Goal: Task Accomplishment & Management: Complete application form

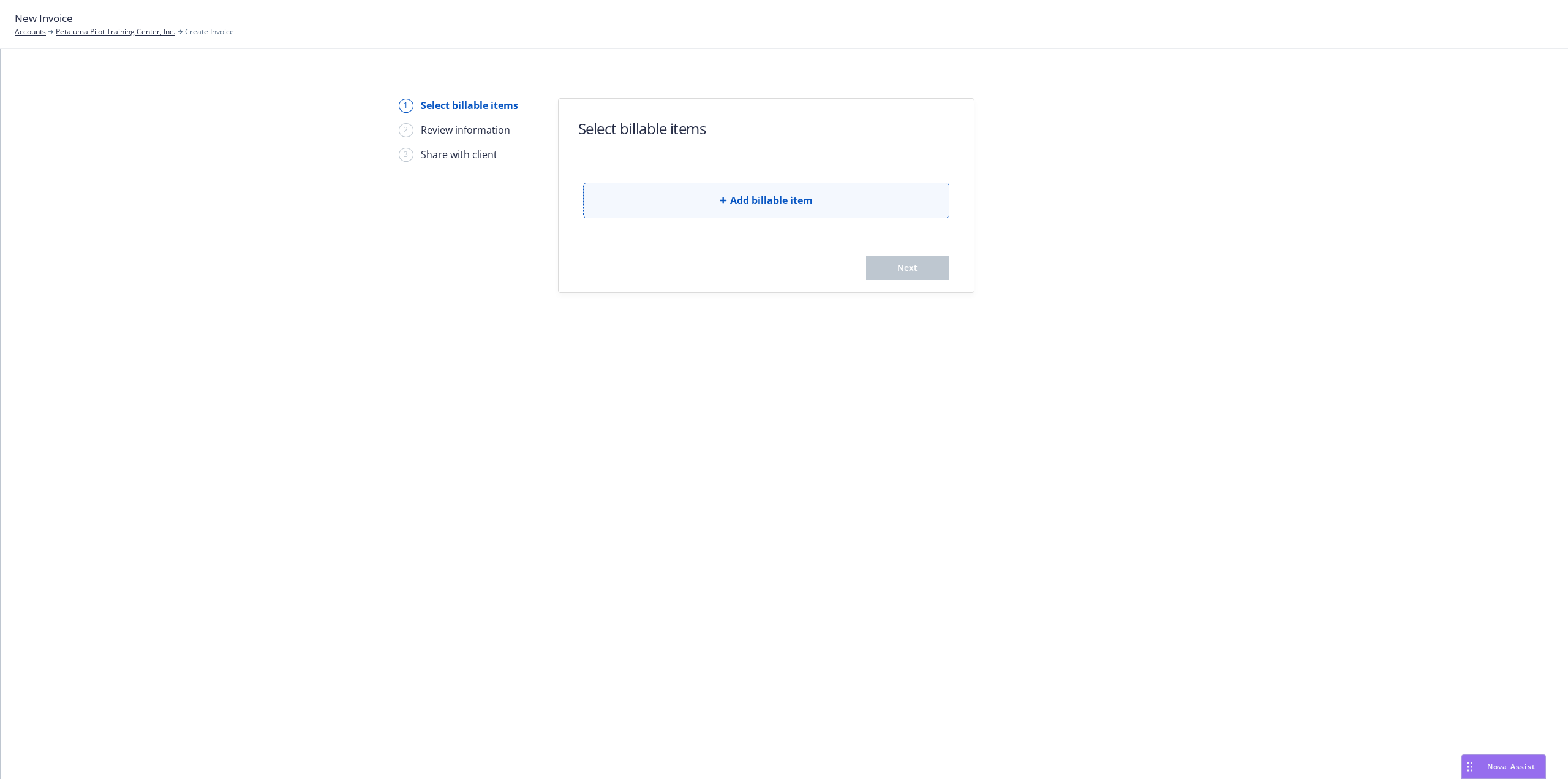
click at [701, 215] on button "Add billable item" at bounding box center [766, 200] width 367 height 36
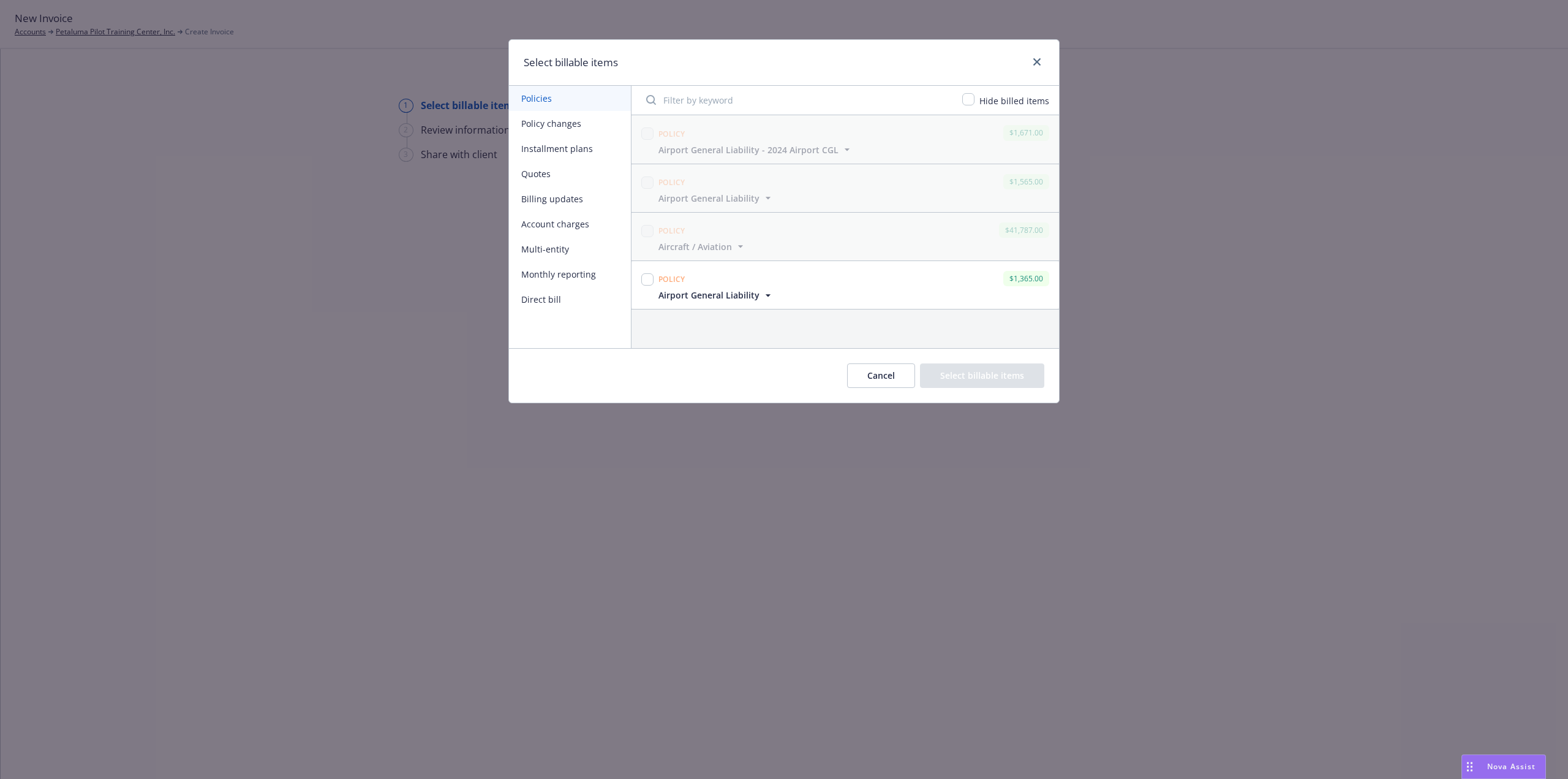
click at [546, 274] on button "Monthly reporting" at bounding box center [570, 274] width 122 height 25
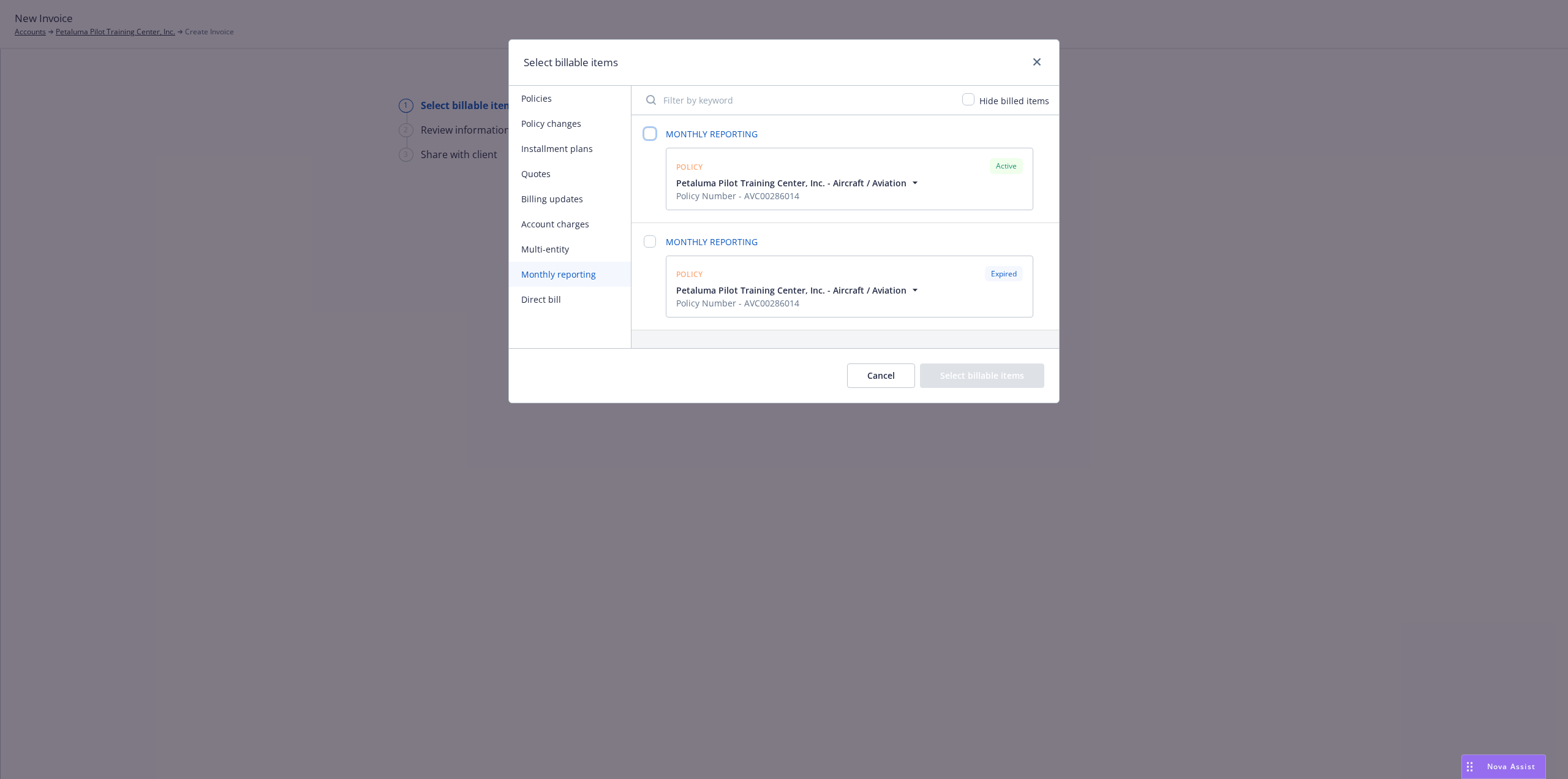
click at [654, 136] on input "checkbox" at bounding box center [650, 133] width 12 height 12
checkbox input "false"
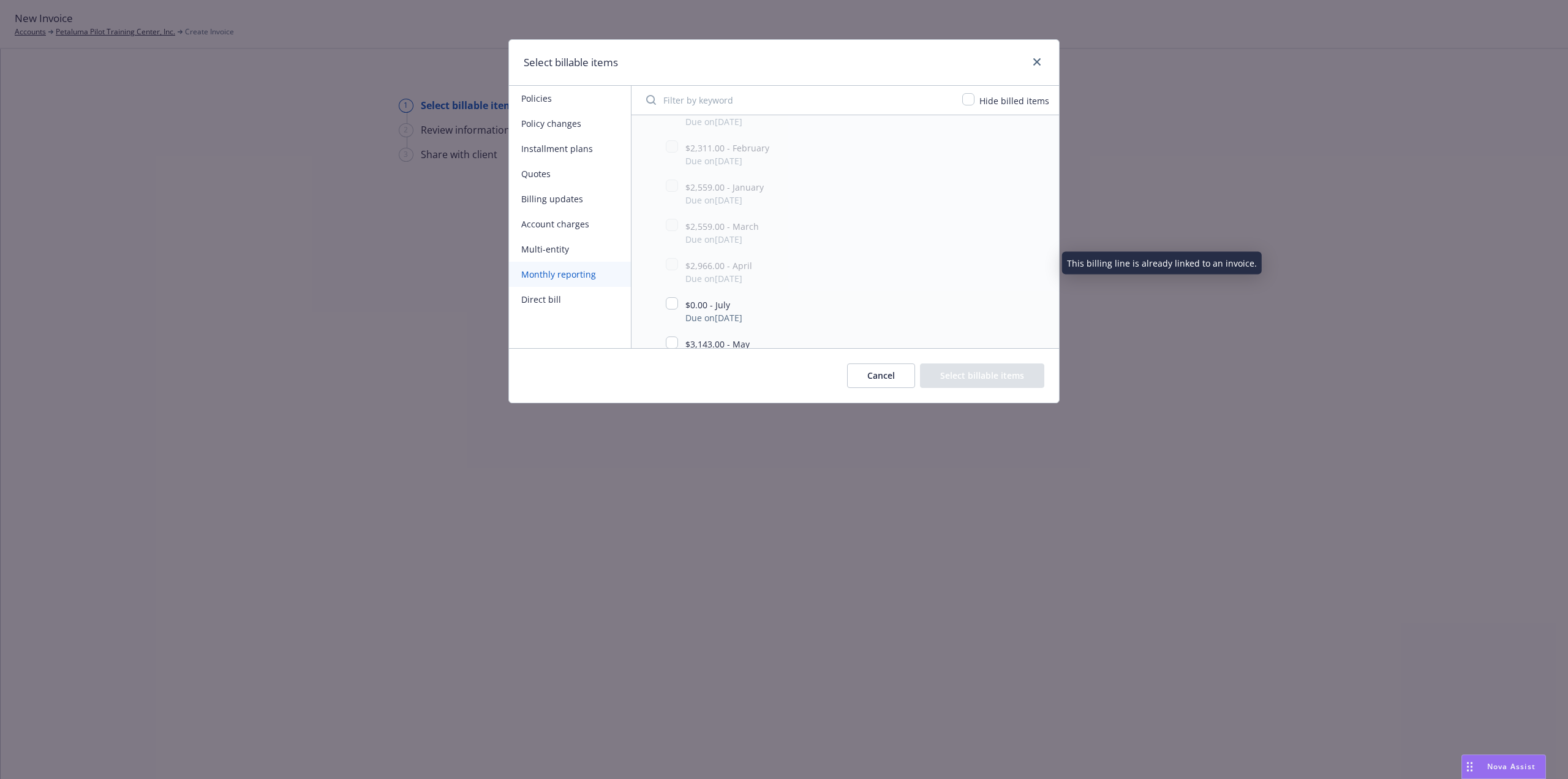
scroll to position [367, 0]
click at [673, 281] on input "checkbox" at bounding box center [671, 281] width 12 height 12
checkbox input "true"
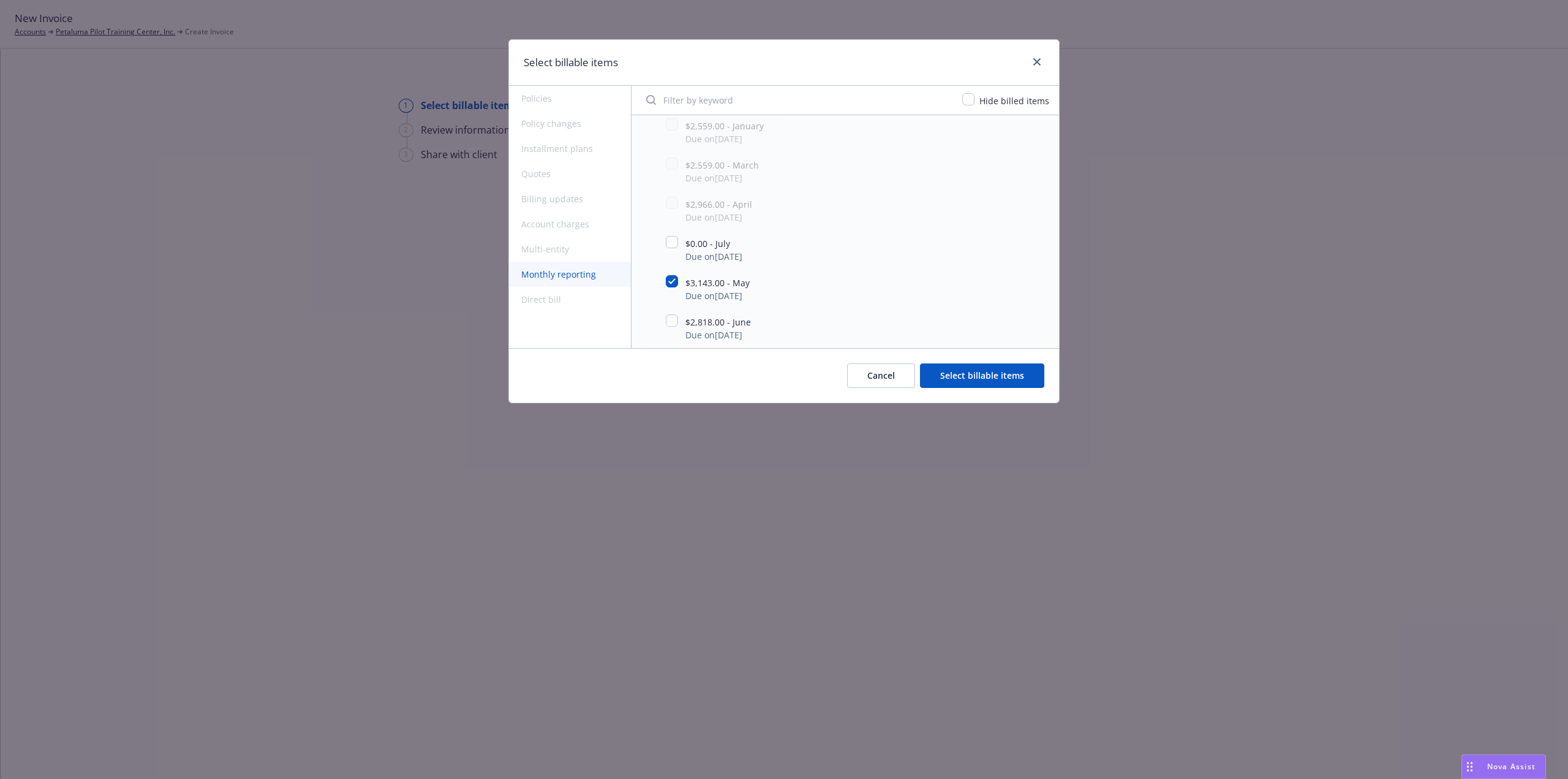
click at [947, 372] on button "Select billable items" at bounding box center [982, 375] width 124 height 25
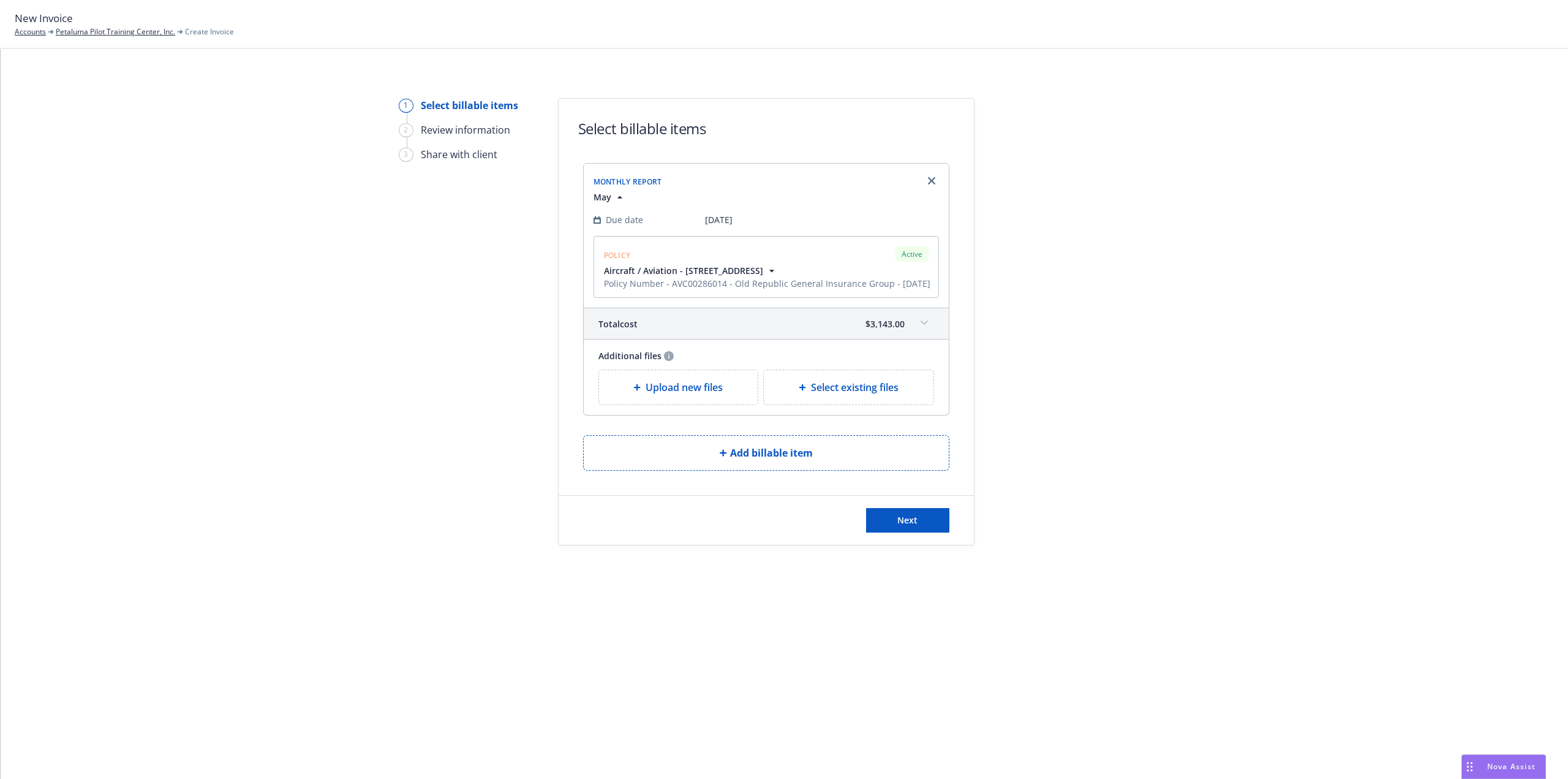
click at [720, 391] on div "Upload new files" at bounding box center [678, 387] width 159 height 34
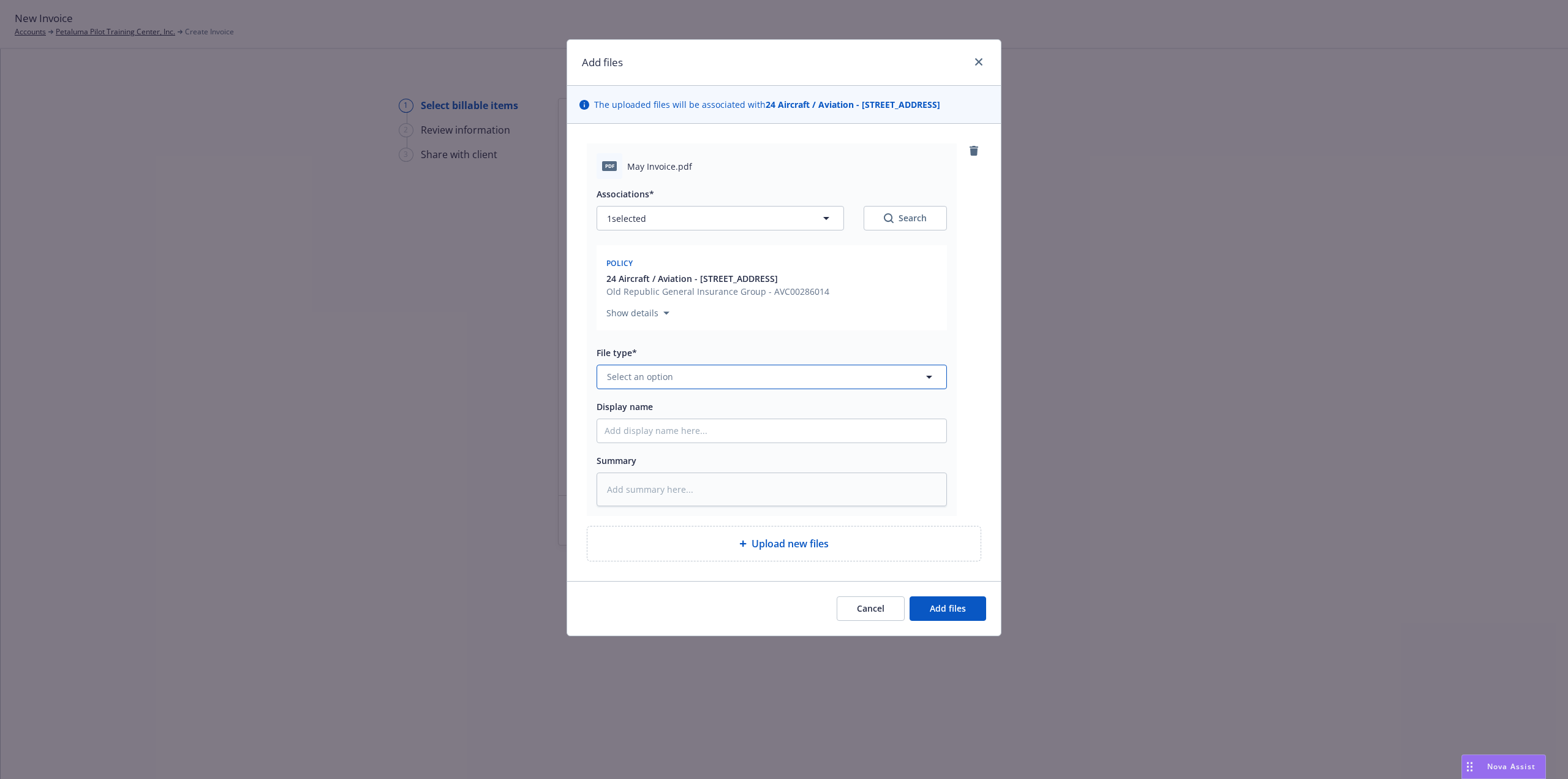
click at [658, 367] on button "Select an option" at bounding box center [772, 377] width 350 height 25
type input "invoic"
click at [625, 438] on span "Invoice - Third Party" at bounding box center [652, 443] width 84 height 13
click at [628, 436] on input "Display name" at bounding box center [771, 431] width 349 height 23
type textarea "x"
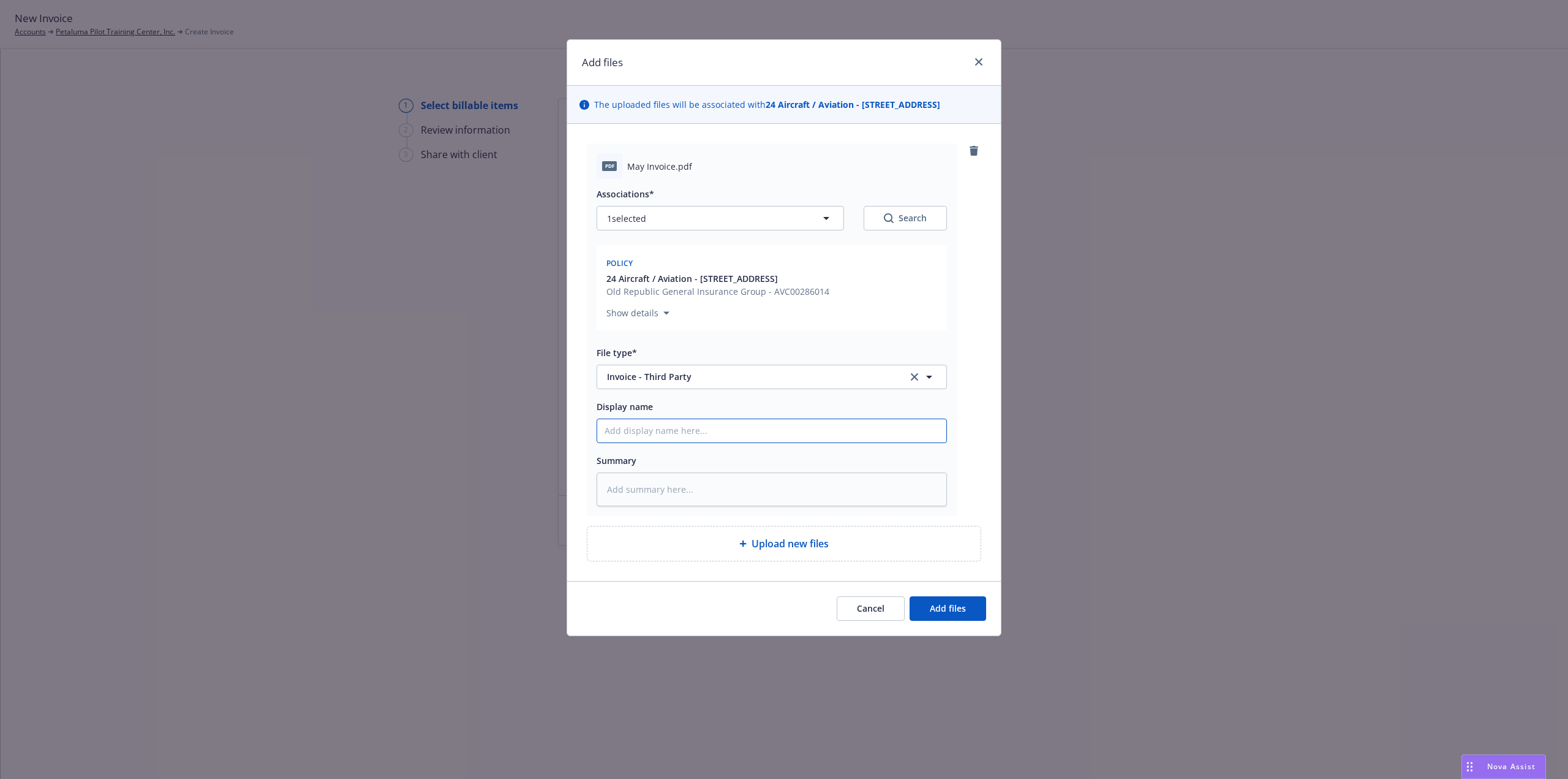
type input "2"
type textarea "x"
type input "20"
type textarea "x"
type input "202"
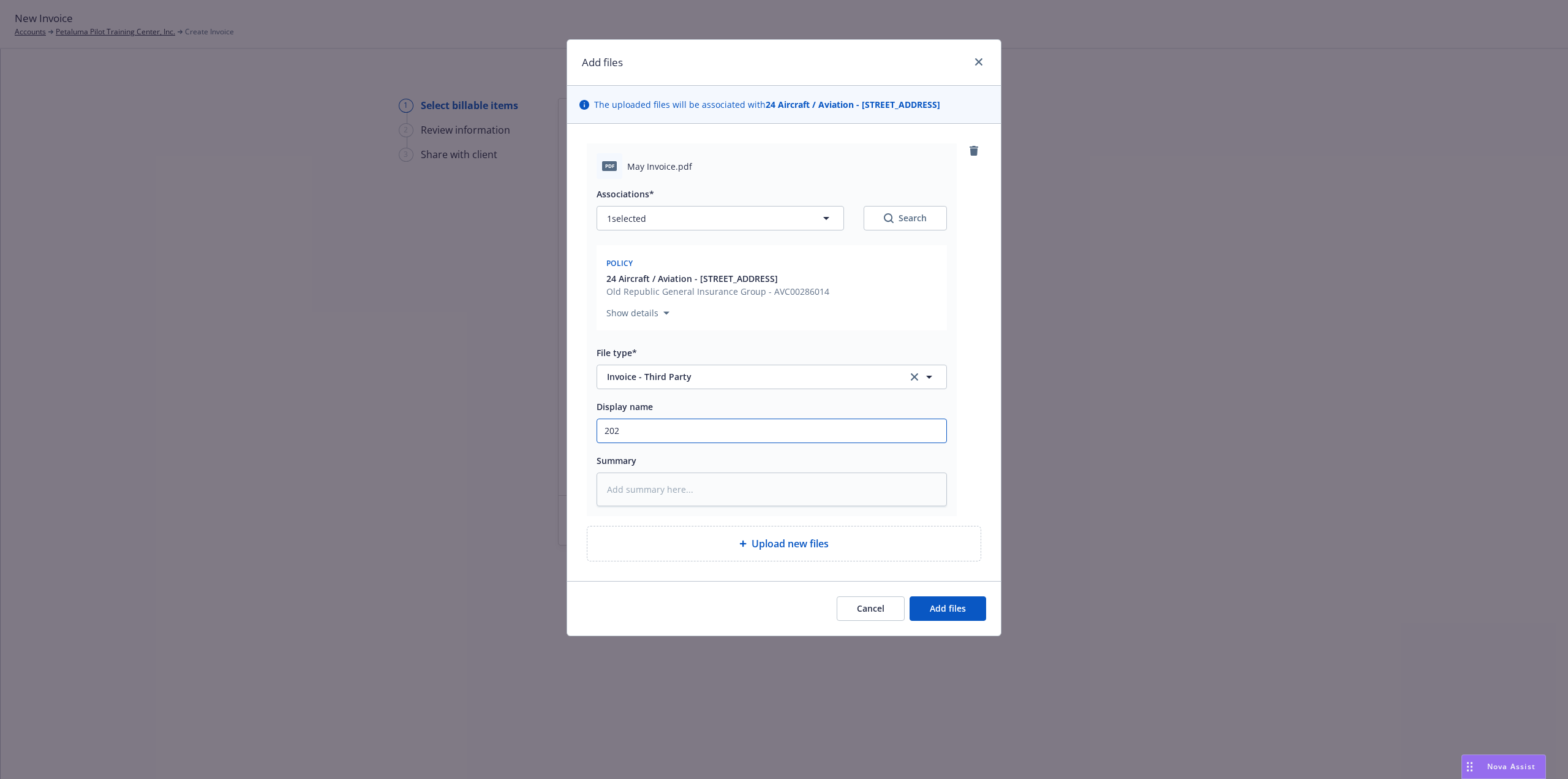
type textarea "x"
type input "2024"
type textarea "x"
type input "2024"
type textarea "x"
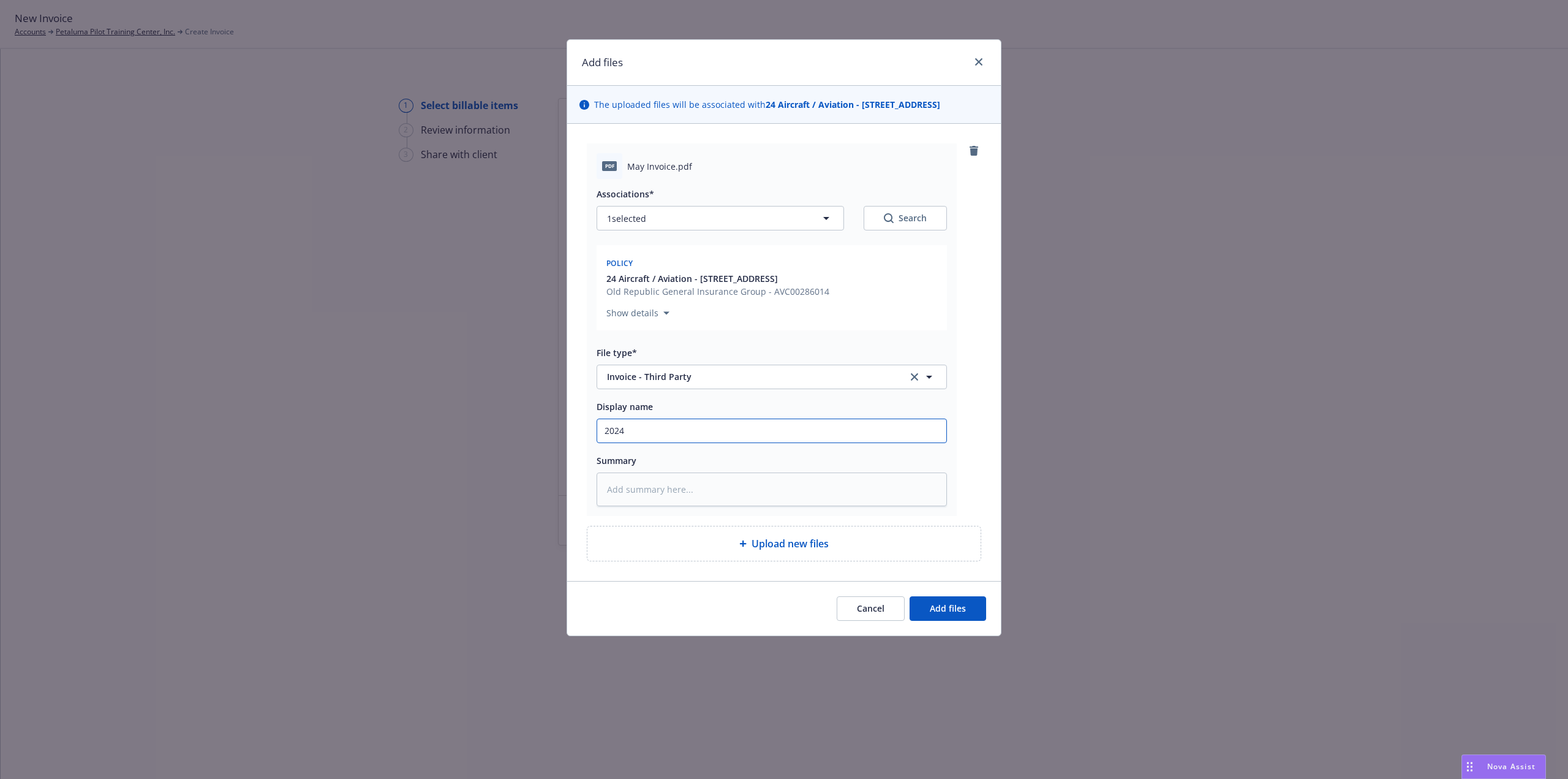
type input "2024 A"
type textarea "x"
type input "2024 AI"
type textarea "x"
type input "2024 AIr"
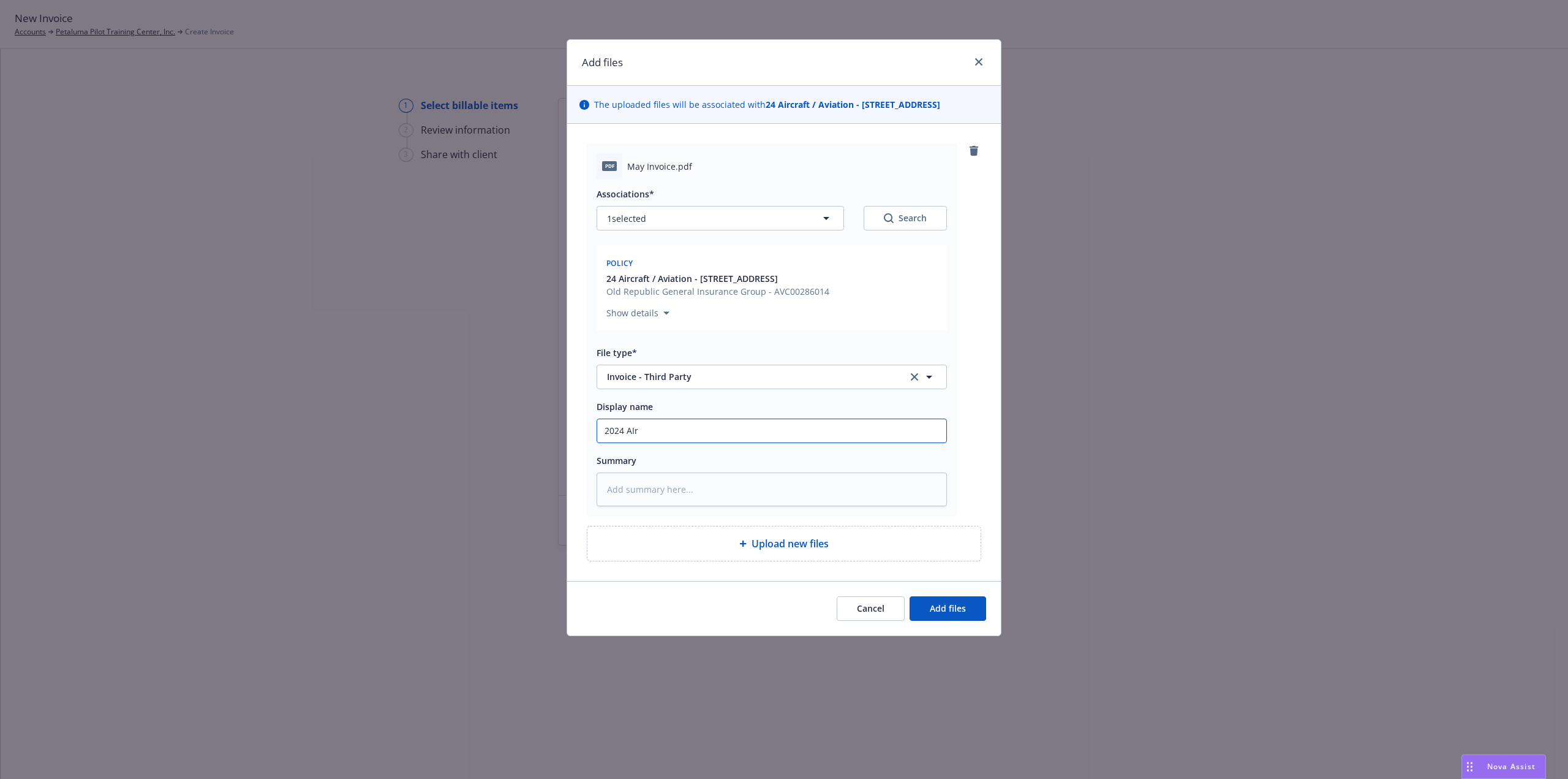
type textarea "x"
type input "2024 AIrc"
type textarea "x"
type input "2024 AIrcr"
type textarea "x"
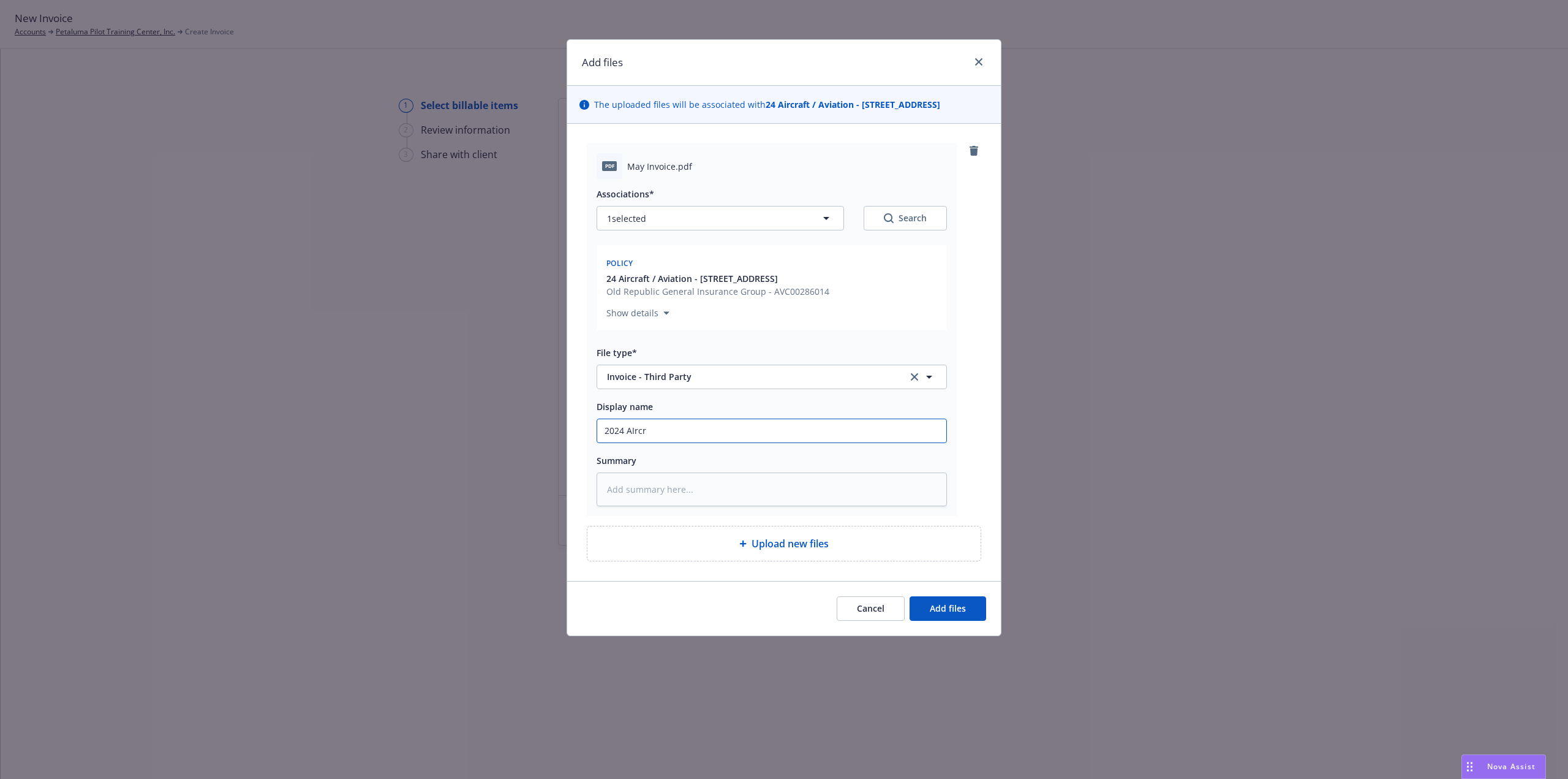
type input "2024 AIrcra"
type textarea "x"
type input "2024 AIrcraf"
type textarea "x"
type input "2024 AIrcraft"
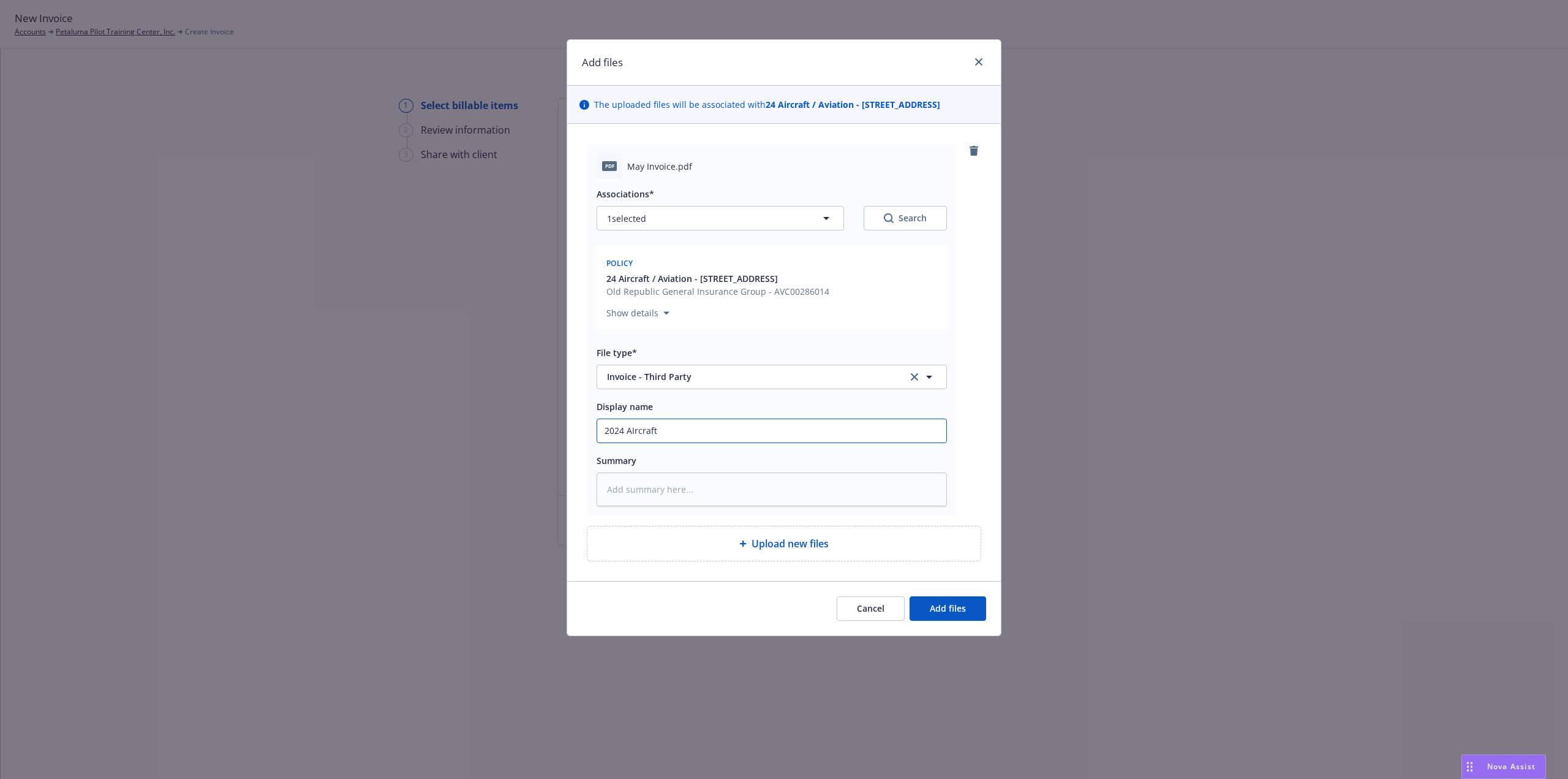
type textarea "x"
type input "2024 AIrcraft"
type textarea "x"
type input "2024 AIrcraft -"
type textarea "x"
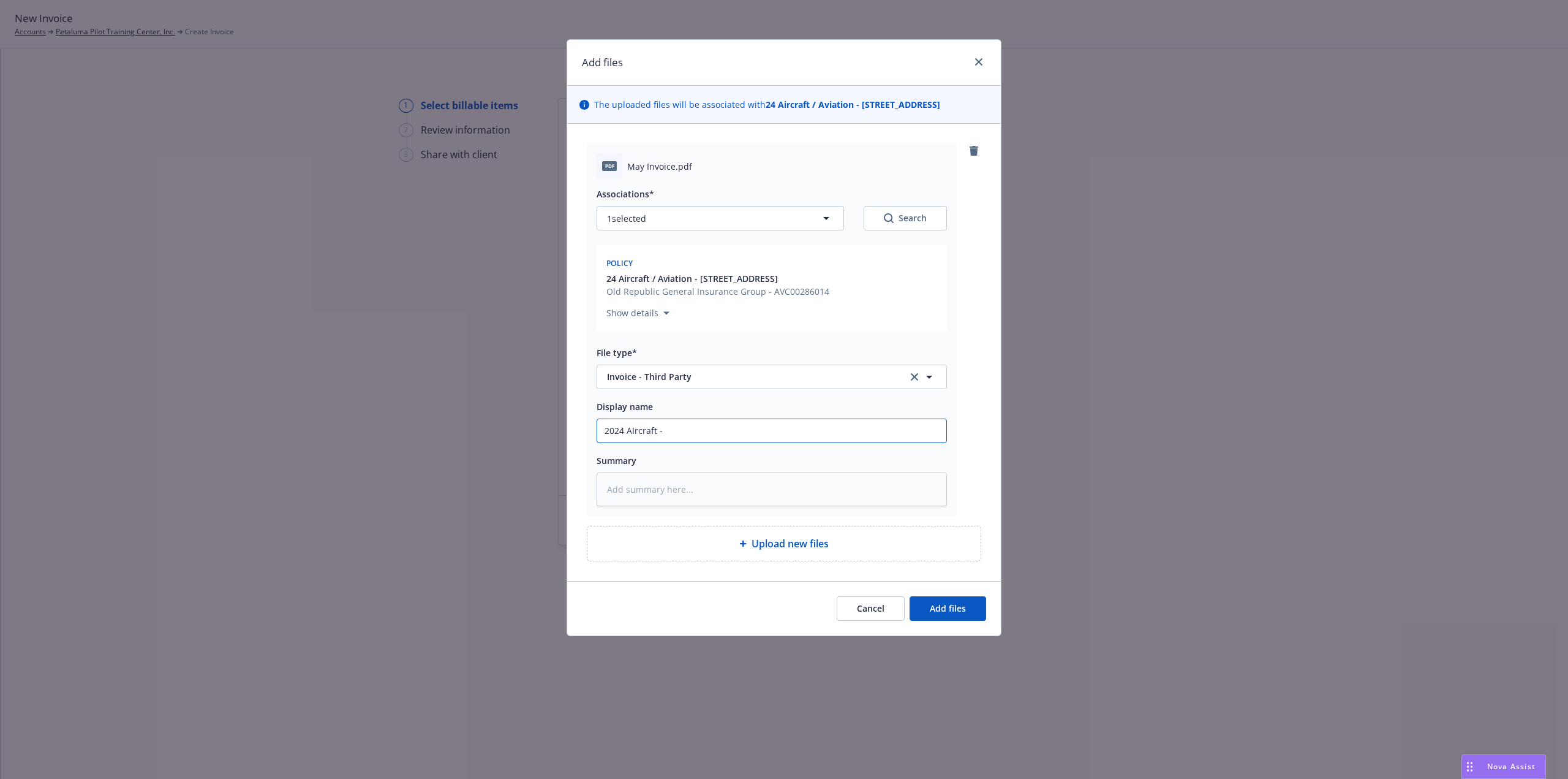
type input "2024 AIrcraft -"
type textarea "x"
type input "2024 AIrcraft - M"
type textarea "x"
type input "2024 AIrcraft - Ma"
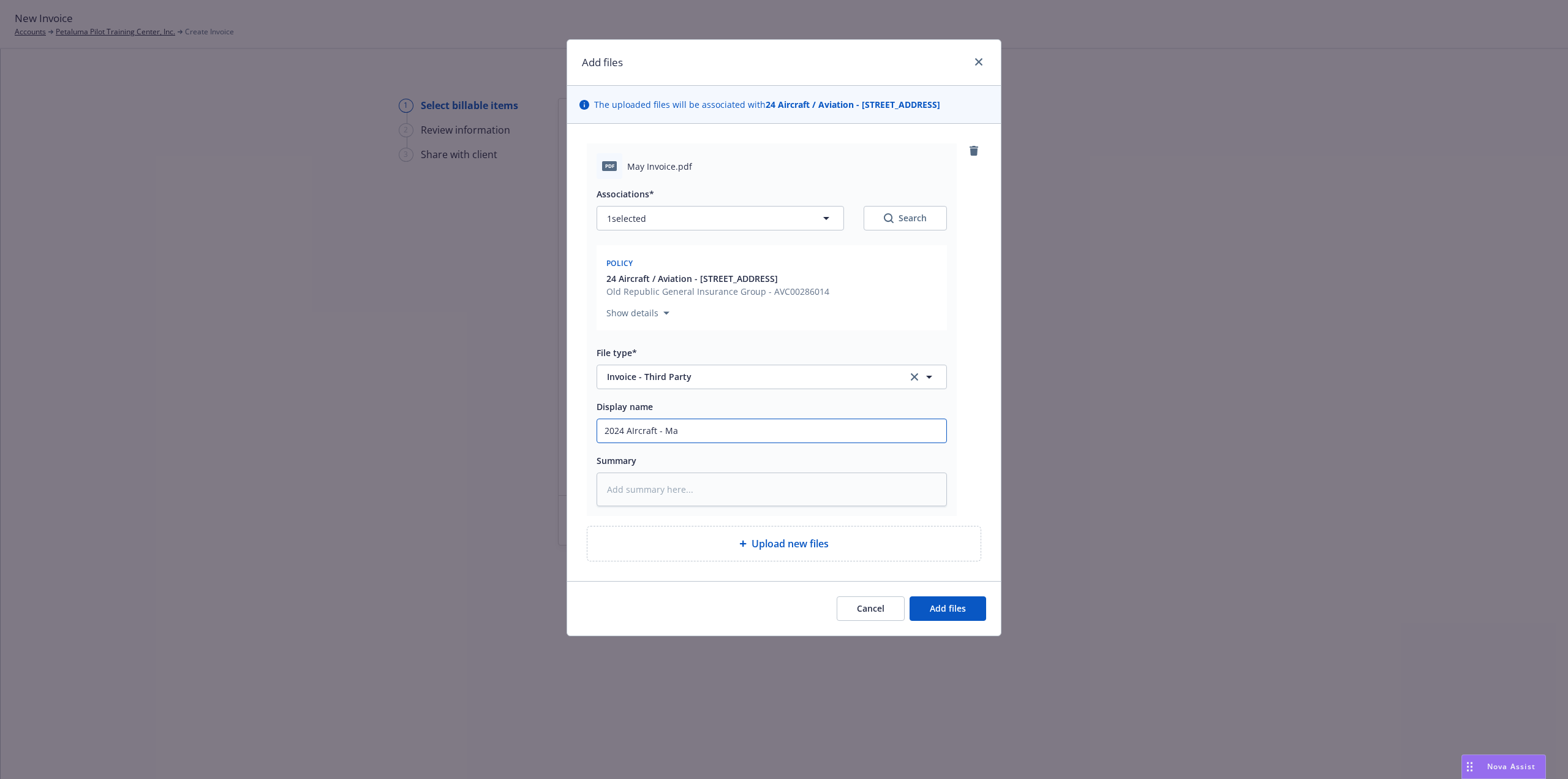
type textarea "x"
type input "2024 AIrcraft - May"
type textarea "x"
type input "2024 AIrcraft - May"
type textarea "x"
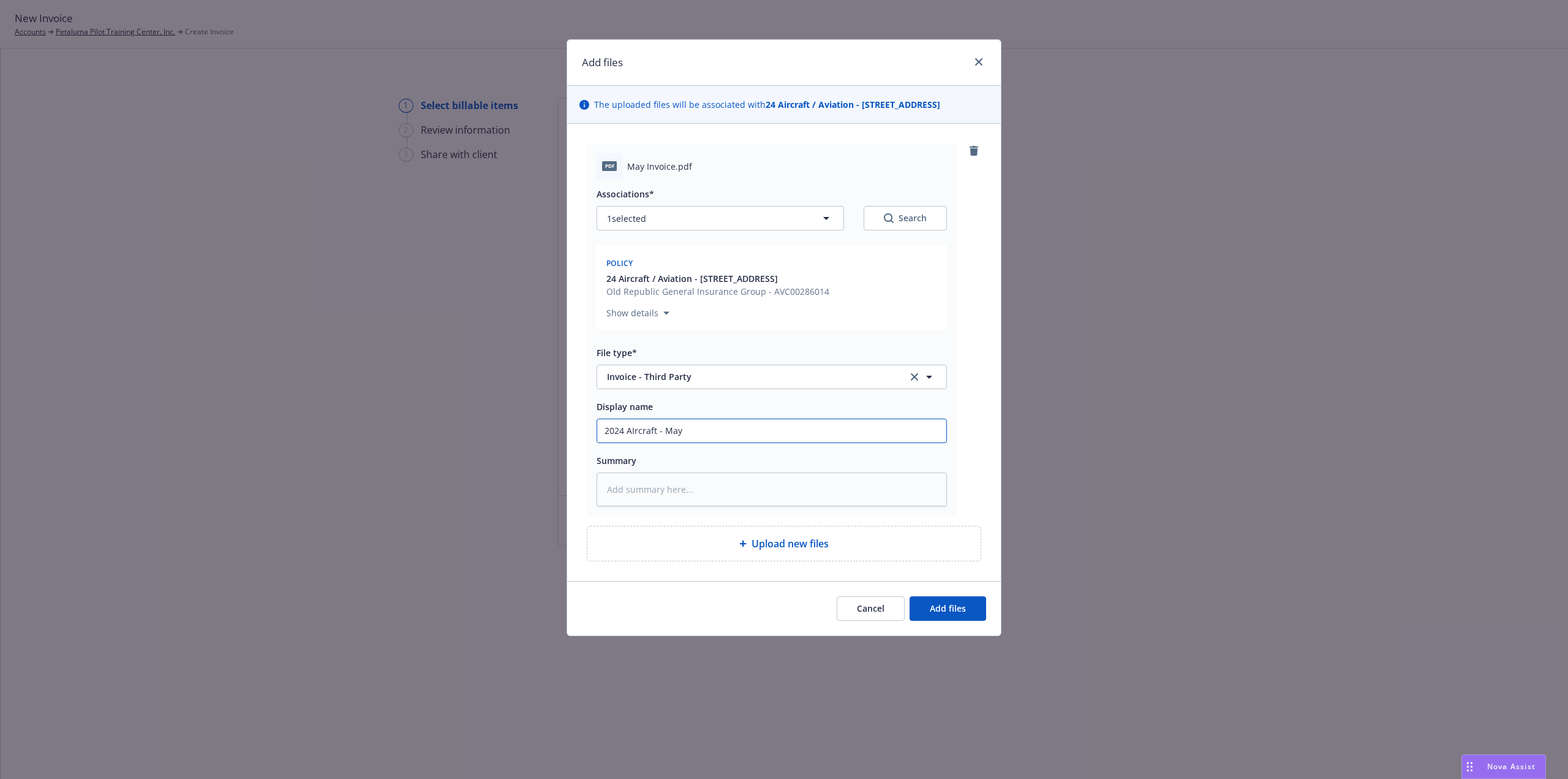
type input "2024 AIrcraft - May a"
type textarea "x"
type input "2024 AIrcraft - May ai"
type textarea "x"
type input "2024 AIrcraft - May air"
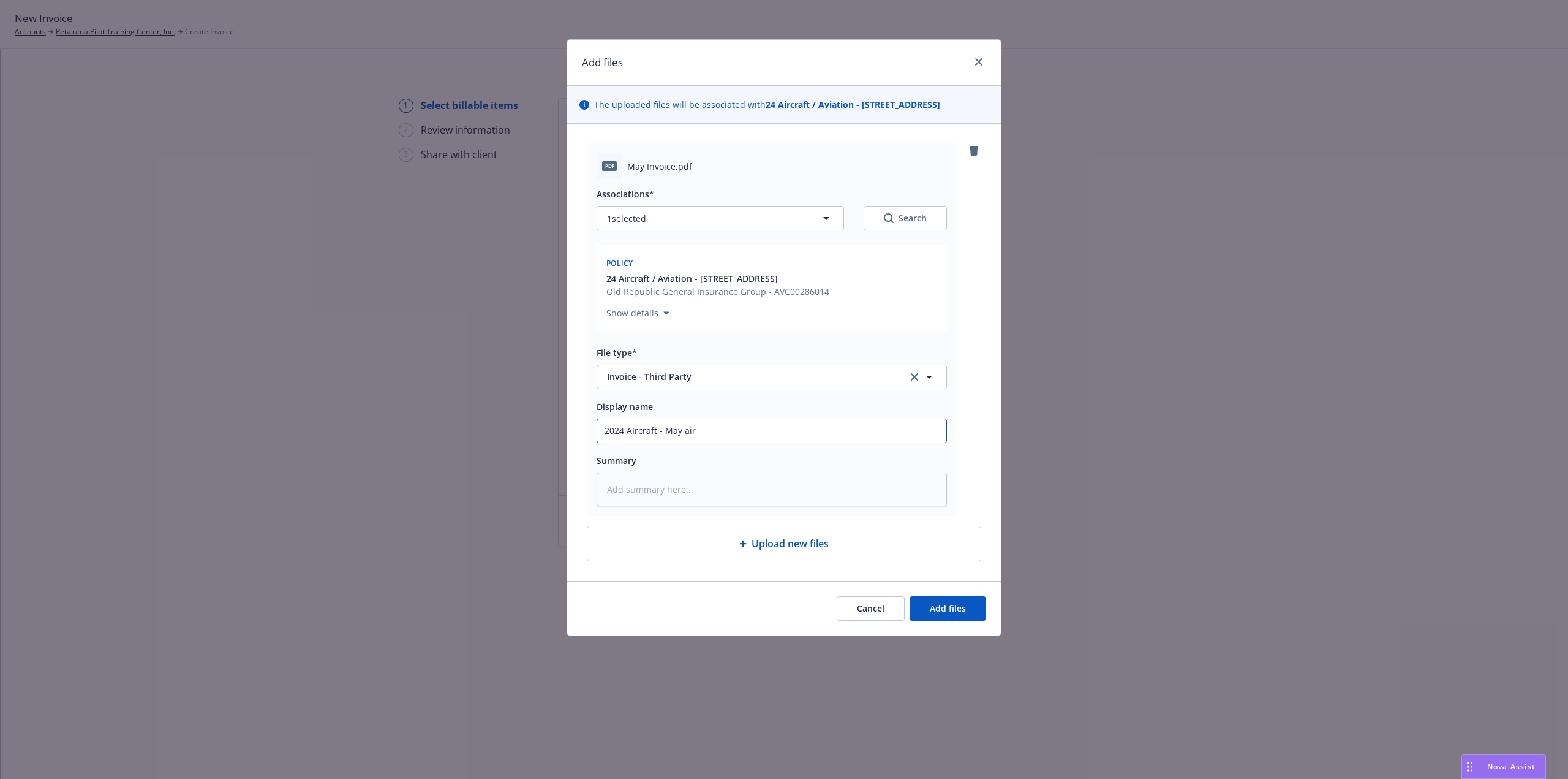
type textarea "x"
type input "2024 AIrcraft - May airc"
type textarea "x"
type input "2024 AIrcraft - May aircr"
type textarea "x"
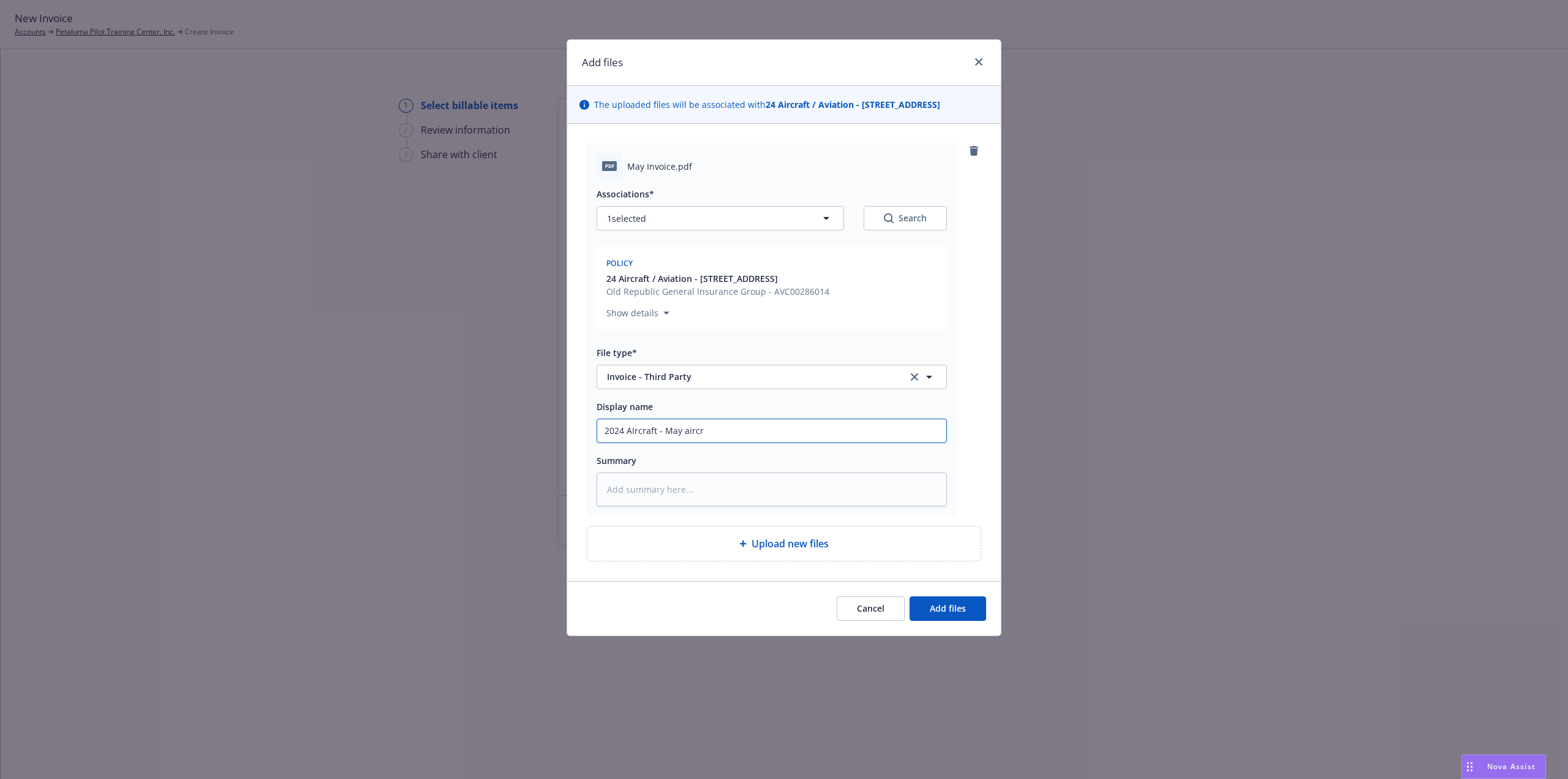
type input "2024 AIrcraft - May aircra"
type textarea "x"
type input "2024 AIrcraft - May aircr"
type textarea "x"
type input "2024 AIrcraft - May airc"
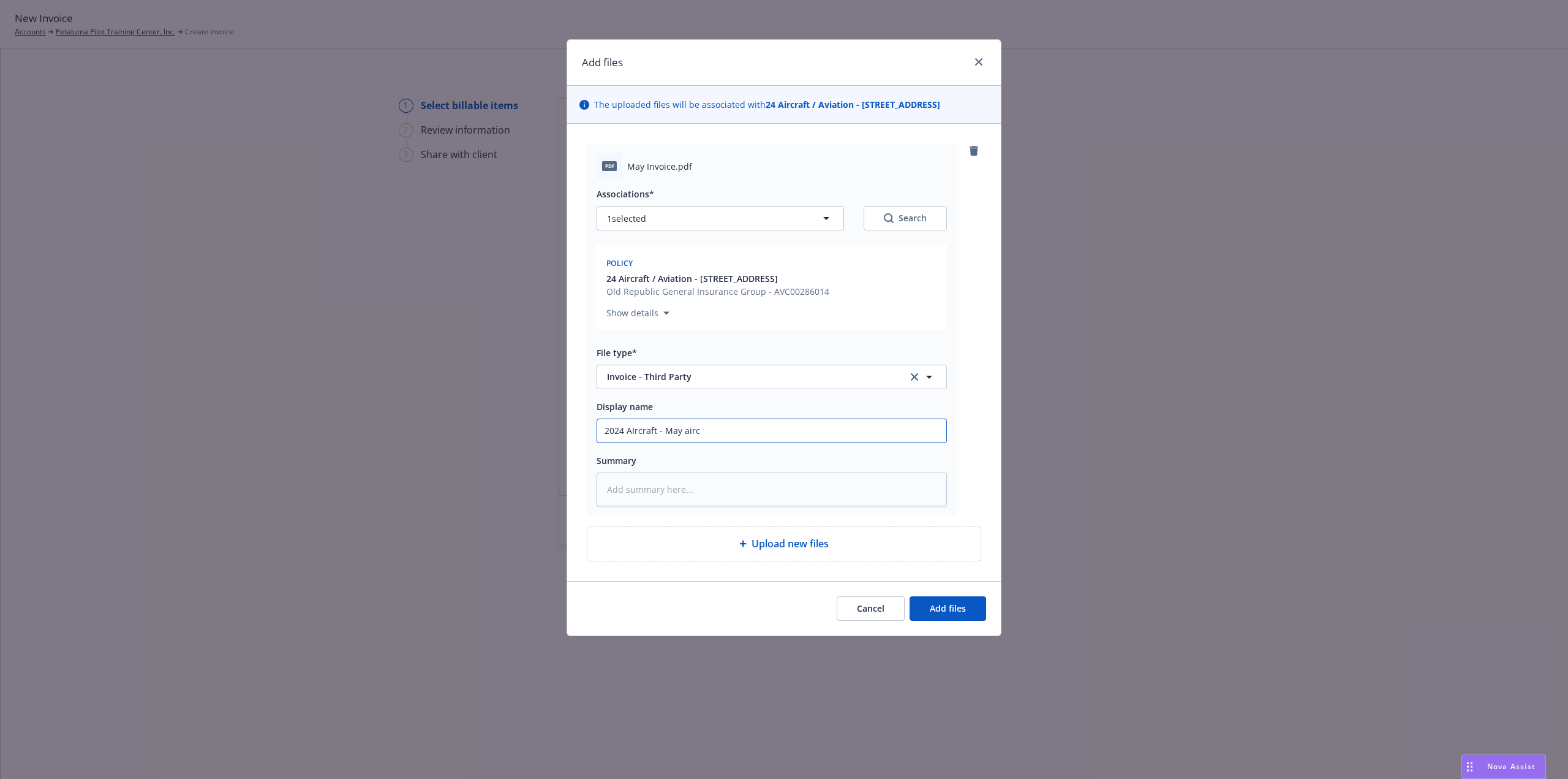
type textarea "x"
type input "2024 AIrcraft - May air"
type textarea "x"
type input "2024 AIrcraft - May ai"
type textarea "x"
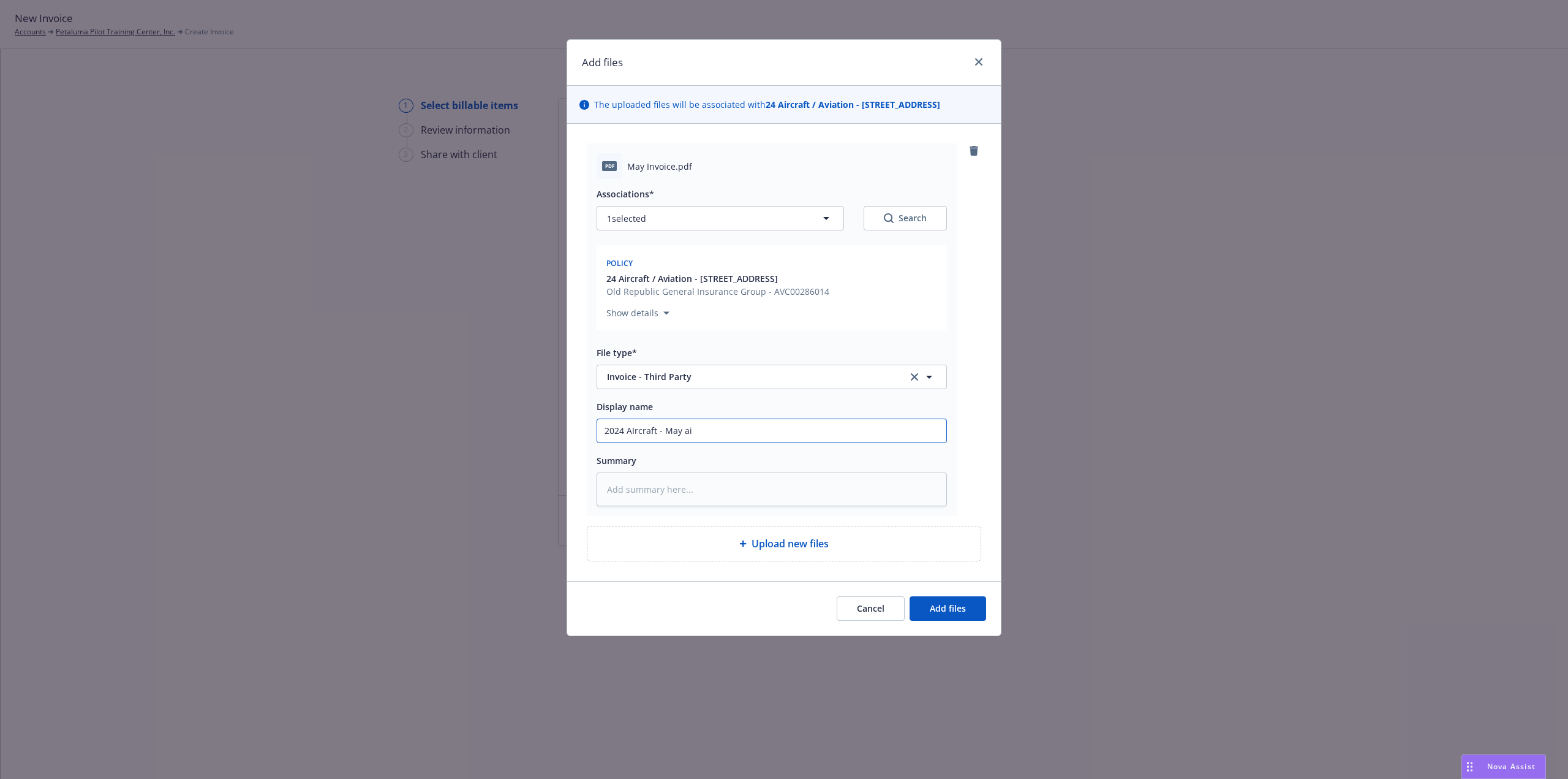
type input "2024 AIrcraft - May a"
type textarea "x"
type input "2024 AIrcraft - May"
type textarea "x"
type input "2024 AIrcraft - May a"
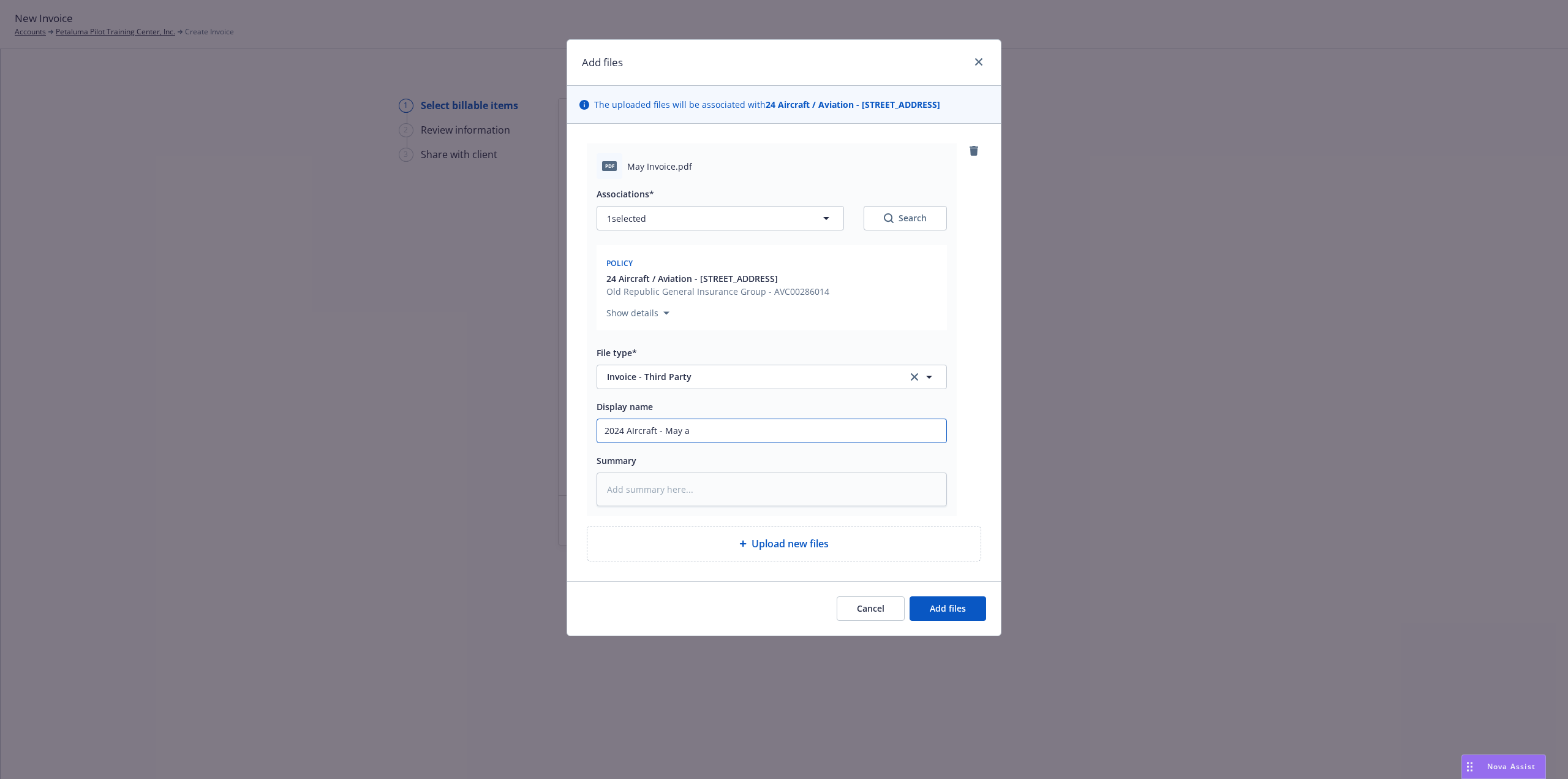
type textarea "x"
type input "2024 AIrcraft - May ai"
type textarea "x"
type input "2024 AIrcraft - May air"
type textarea "x"
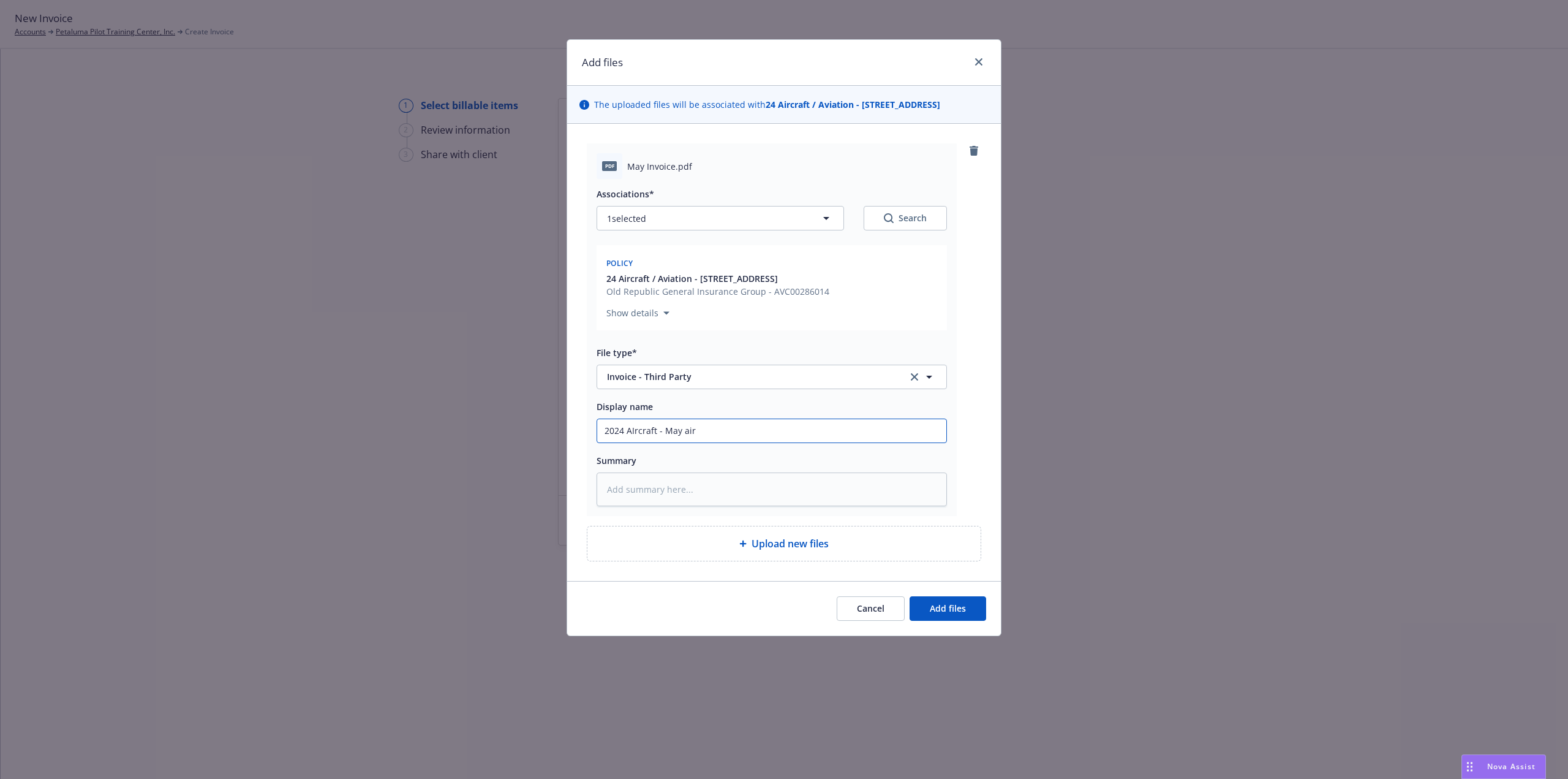
type input "2024 AIrcraft - May airc"
type textarea "x"
type input "2024 AIrcraft - May aircr"
type textarea "x"
type input "2024 AIrcraft - May aircra"
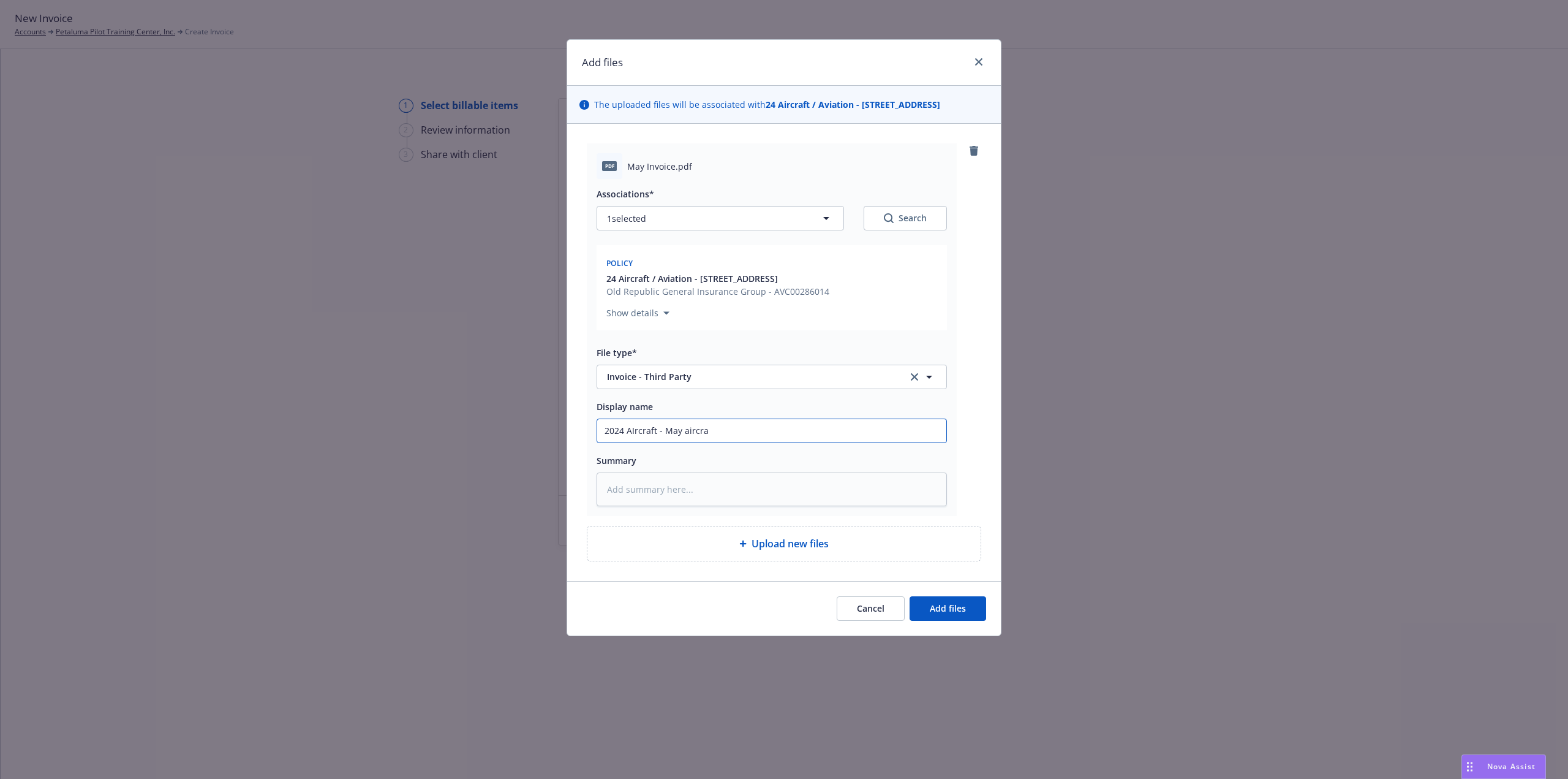
type textarea "x"
type input "2024 AIrcraft - May aircraf"
type textarea "x"
type input "2024 AIrcraft - May aircraft"
type textarea "x"
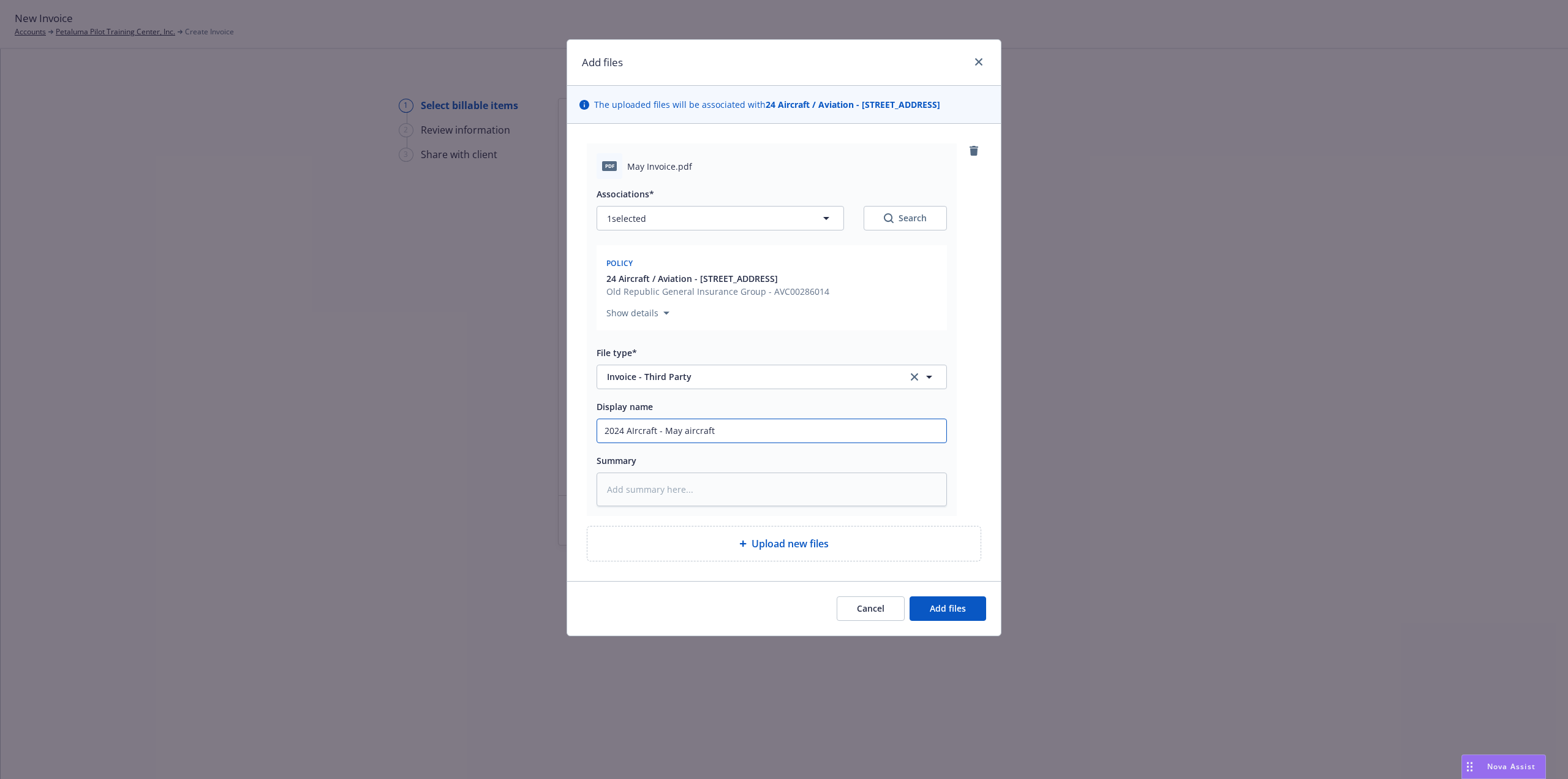
type input "2024 AIrcraft - May aircraft"
type textarea "x"
type input "2024 AIrcraft - May aircraft b"
type textarea "x"
type input "2024 AIrcraft - May aircraft bi"
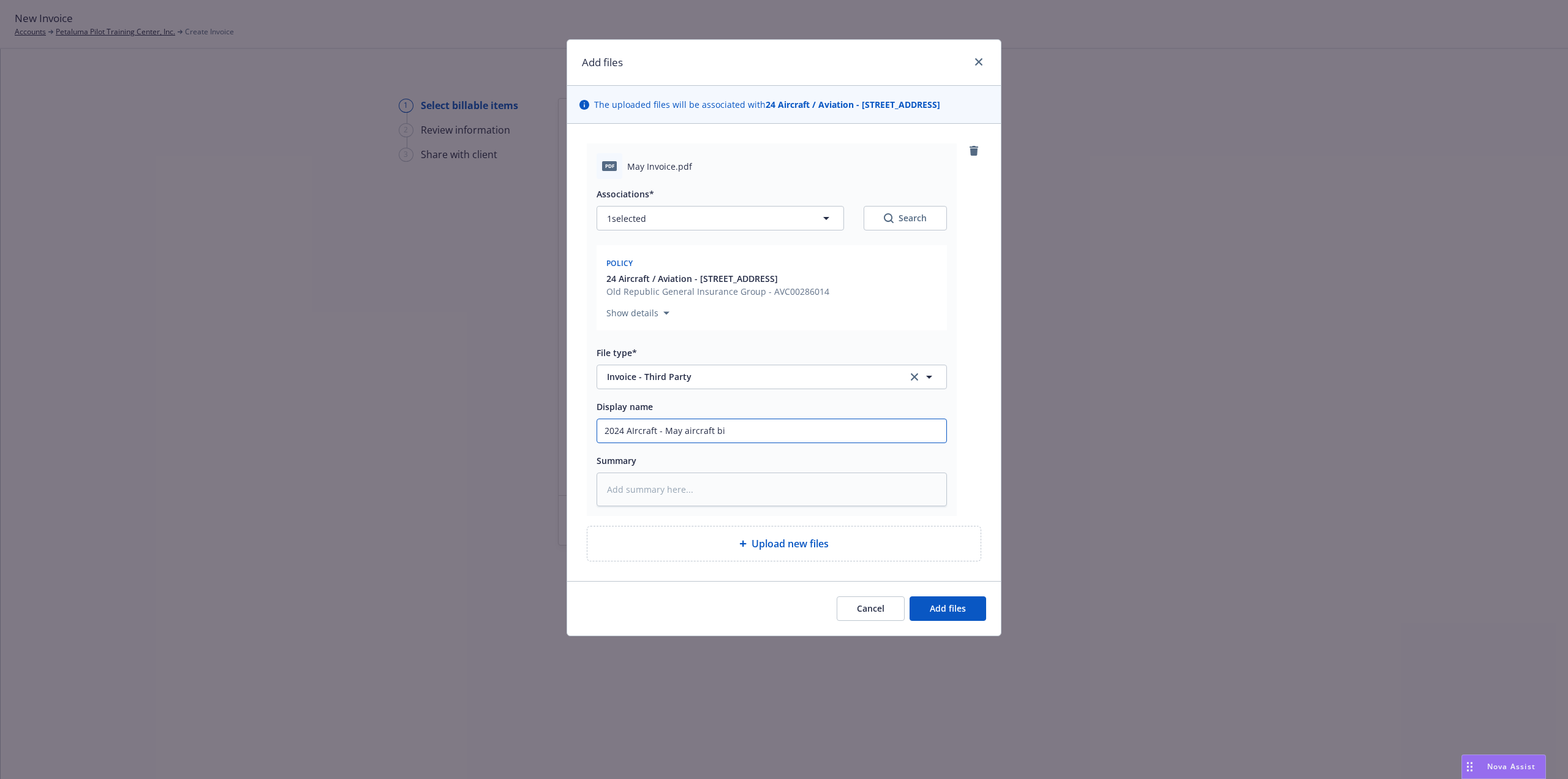
type textarea "x"
type input "2024 AIrcraft - May aircraft bil"
type textarea "x"
type input "2024 AIrcraft - May aircraft bill"
type textarea "x"
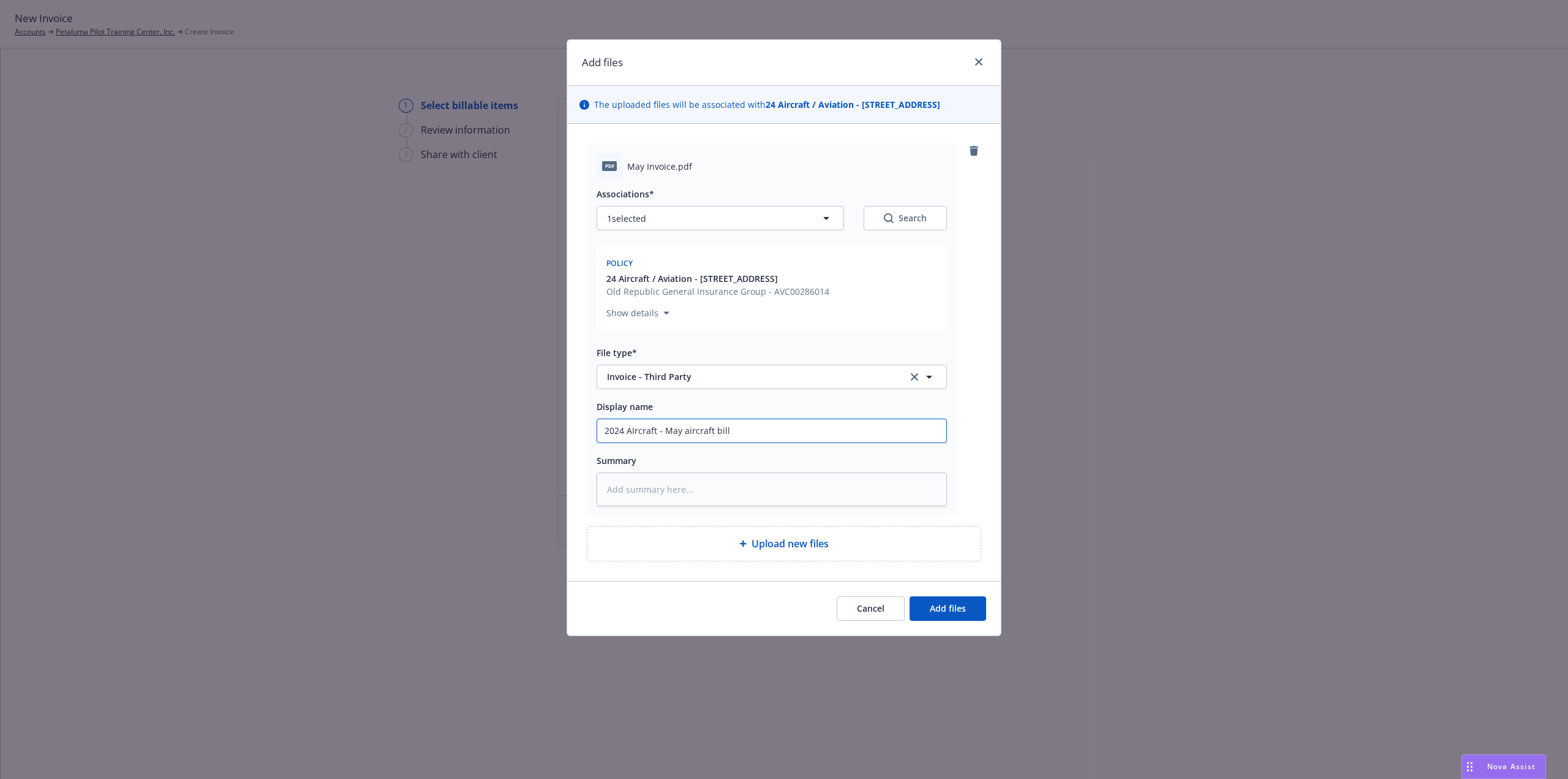
type input "2024 AIrcraft - May aircraft billi"
type textarea "x"
type input "2024 AIrcraft - May aircraft billin"
type textarea "x"
type input "2024 AIrcraft - May aircraft billing"
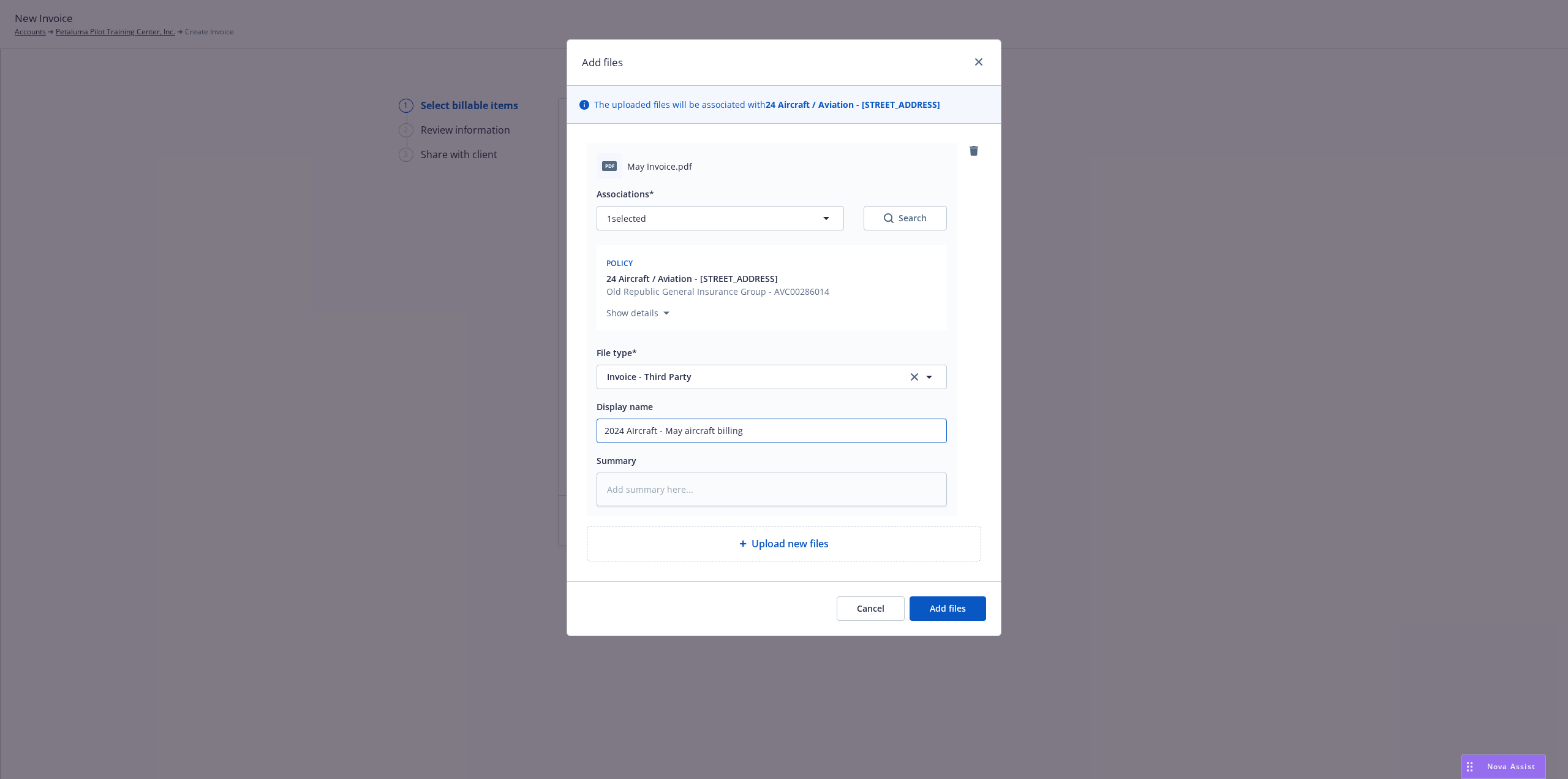
type textarea "x"
type input "2024 AIrcraft - May aircraft billing"
type textarea "x"
type input "2024 AIrcraft - May aircraft billing c"
type textarea "x"
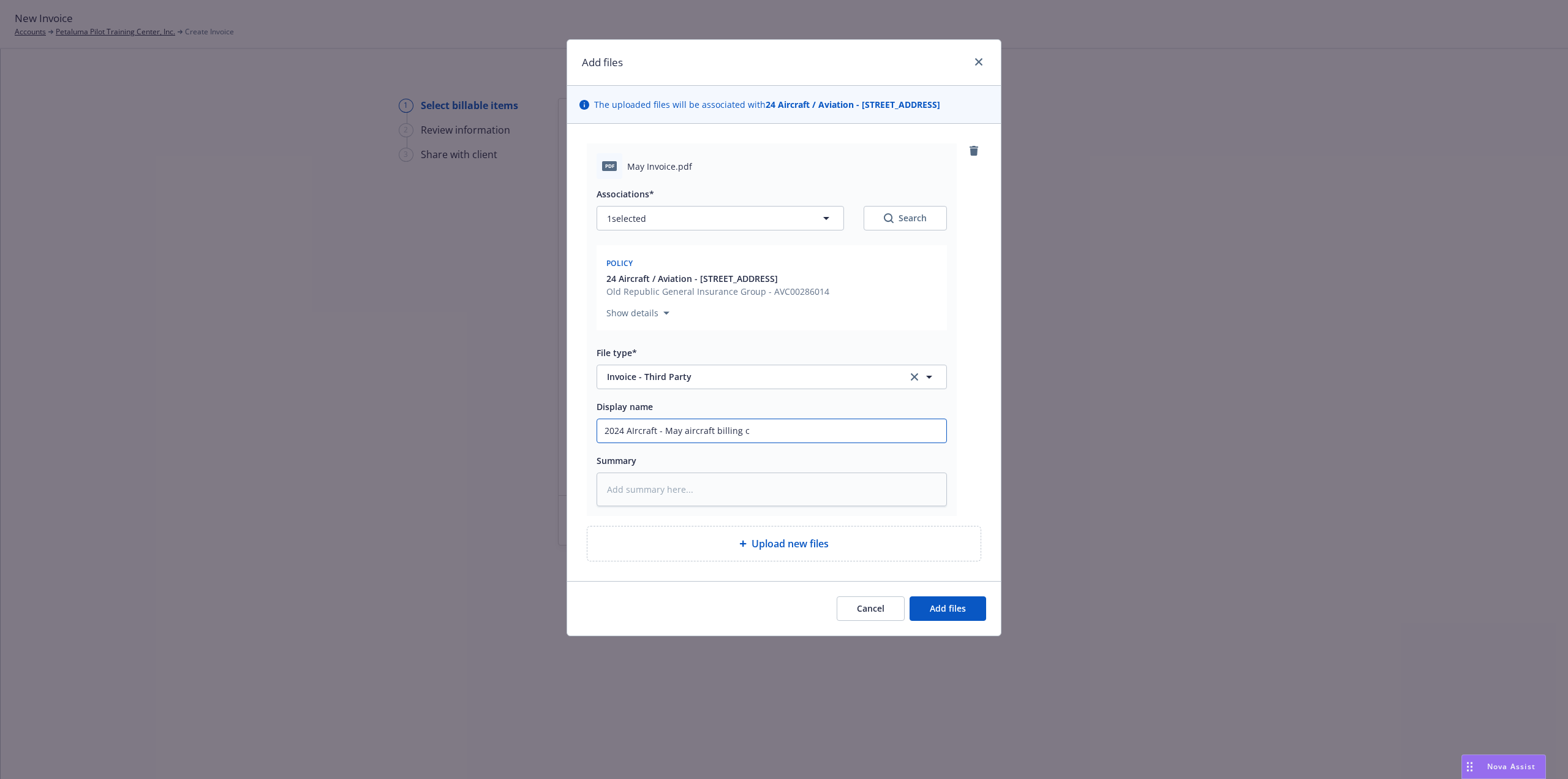
type input "2024 AIrcraft - May aircraft billing ca"
type textarea "x"
type input "2024 AIrcraft - May aircraft billing car"
type textarea "x"
type input "2024 AIrcraft - May aircraft billing [PERSON_NAME]"
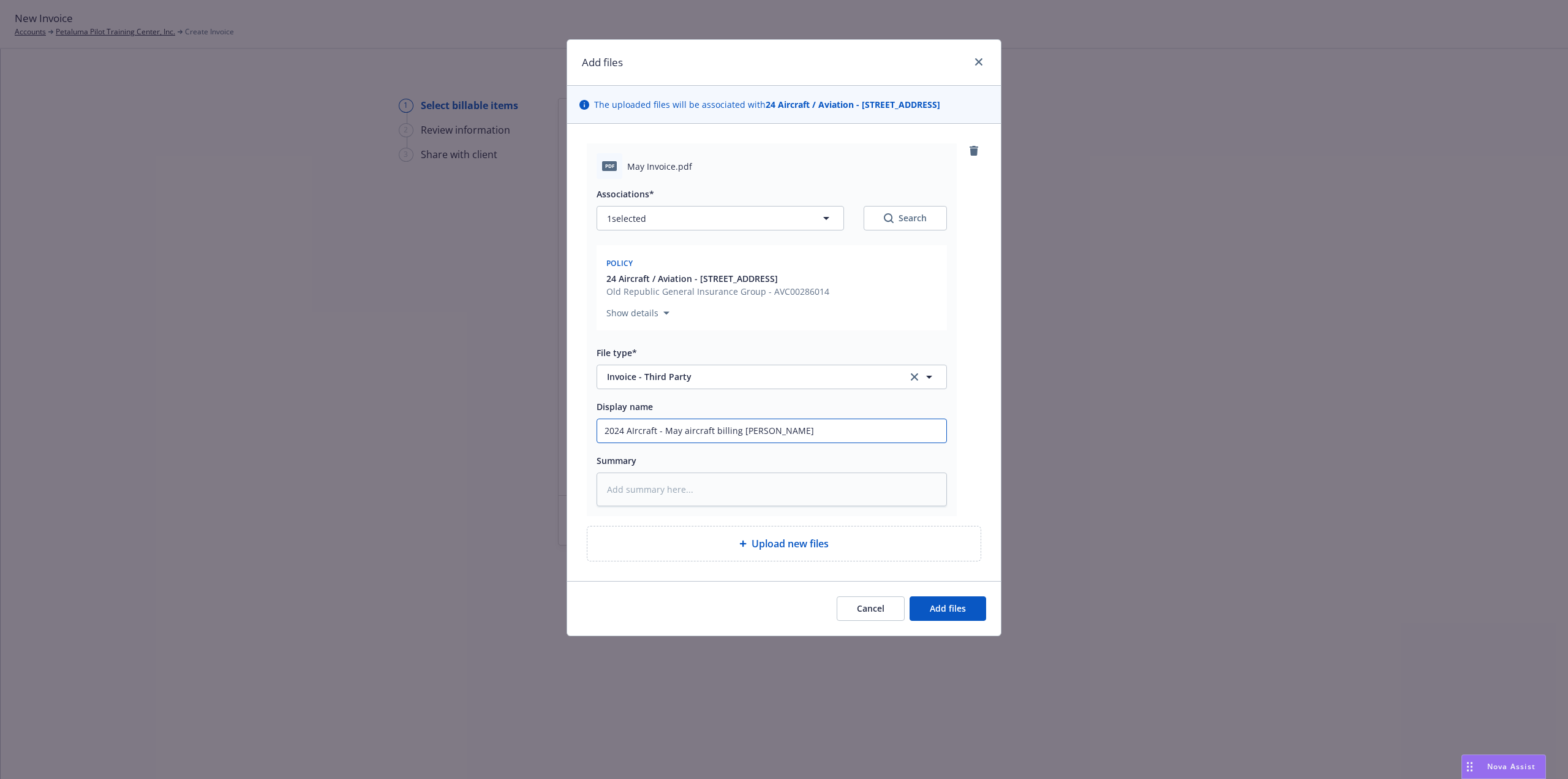
type textarea "x"
type input "2024 AIrcraft - May aircraft billing [PERSON_NAME]"
type textarea "x"
type input "2024 AIrcraft - May aircraft billing [PERSON_NAME]"
type textarea "x"
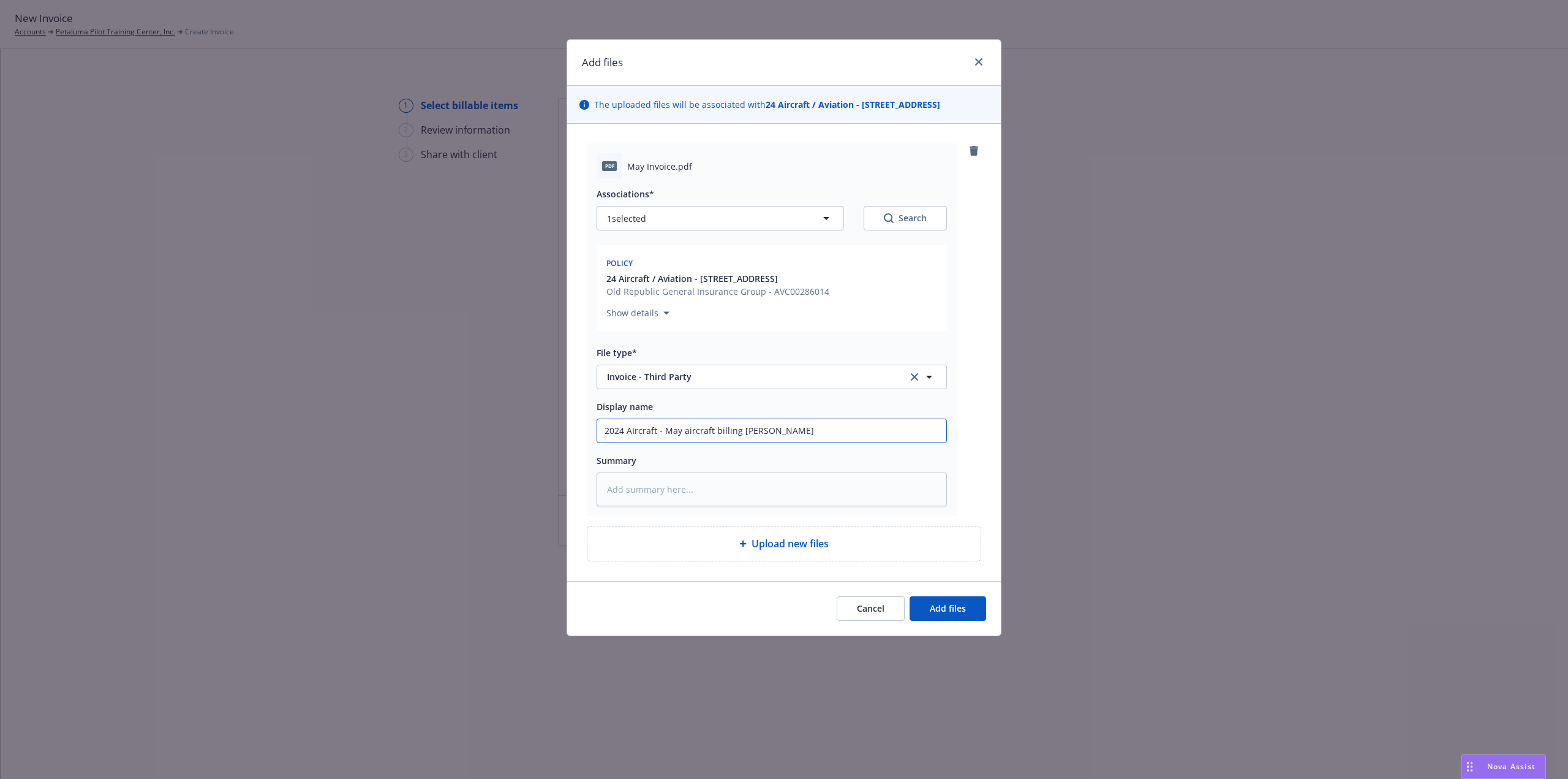
type input "2024 AIrcraft - May aircraft billing carrier"
type textarea "x"
type input "2024 AIrcraft - May aircraft billing carrier"
type textarea "x"
type input "2024 AIrcraft - May aircraft billing carrier i"
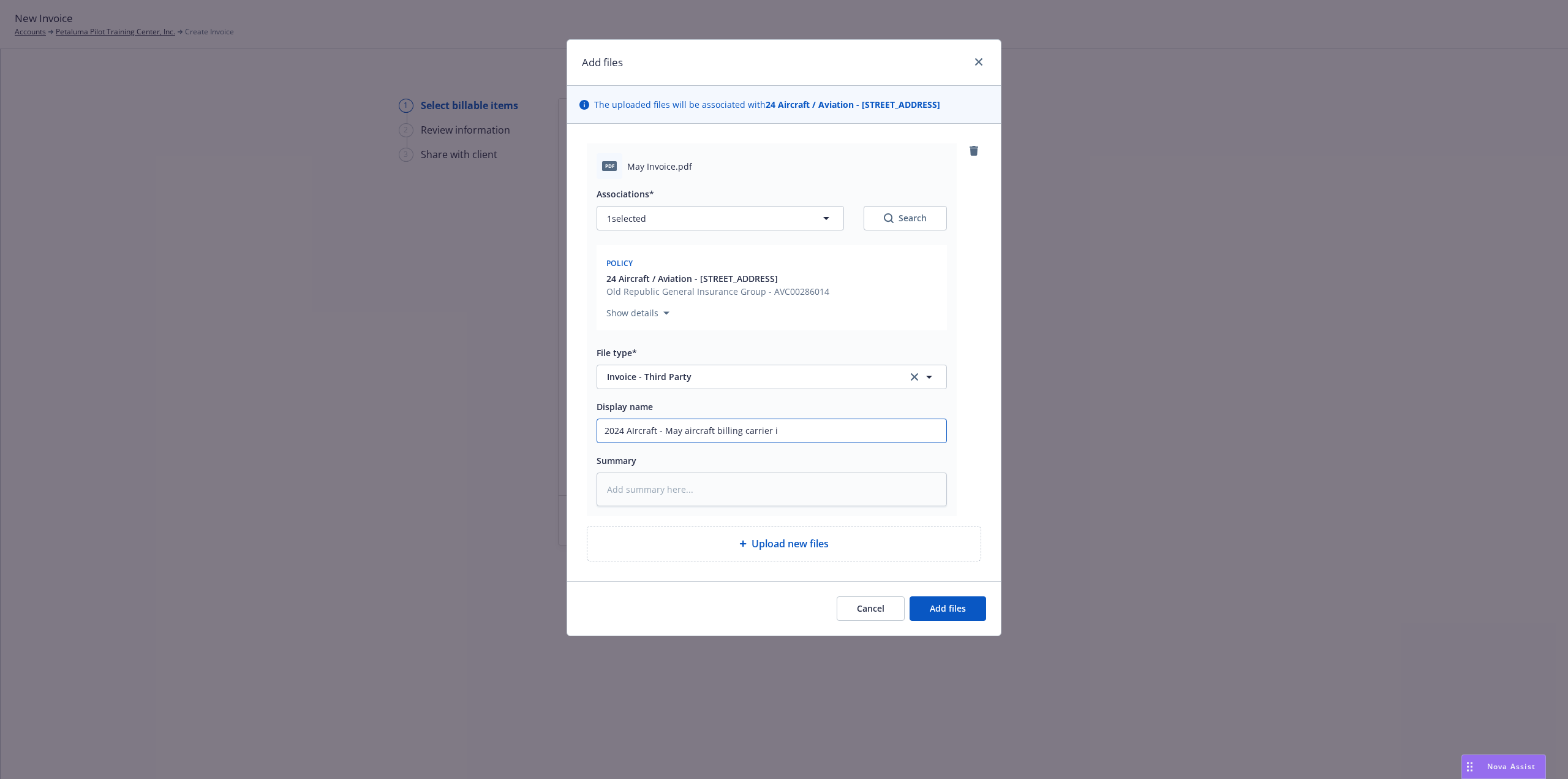
type textarea "x"
type input "2024 AIrcraft - May aircraft billing carrier in"
type textarea "x"
type input "2024 AIrcraft - May aircraft billing carrier inv"
type textarea "x"
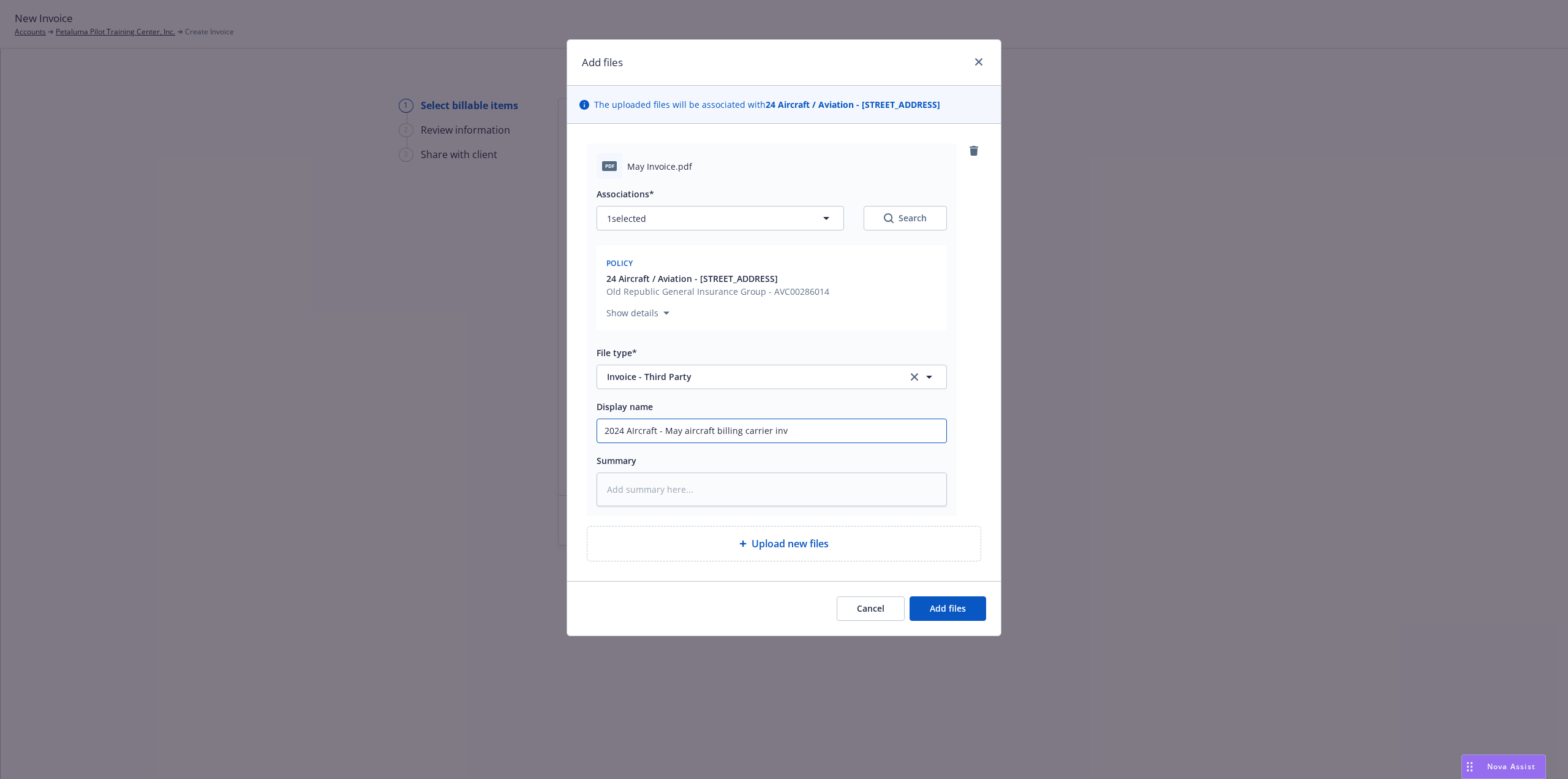
type input "2024 AIrcraft - May aircraft billing carrier invo"
type textarea "x"
type input "2024 AIrcraft - May aircraft billing carrier invoi"
type textarea "x"
type input "2024 AIrcraft - May aircraft billing carrier invoic"
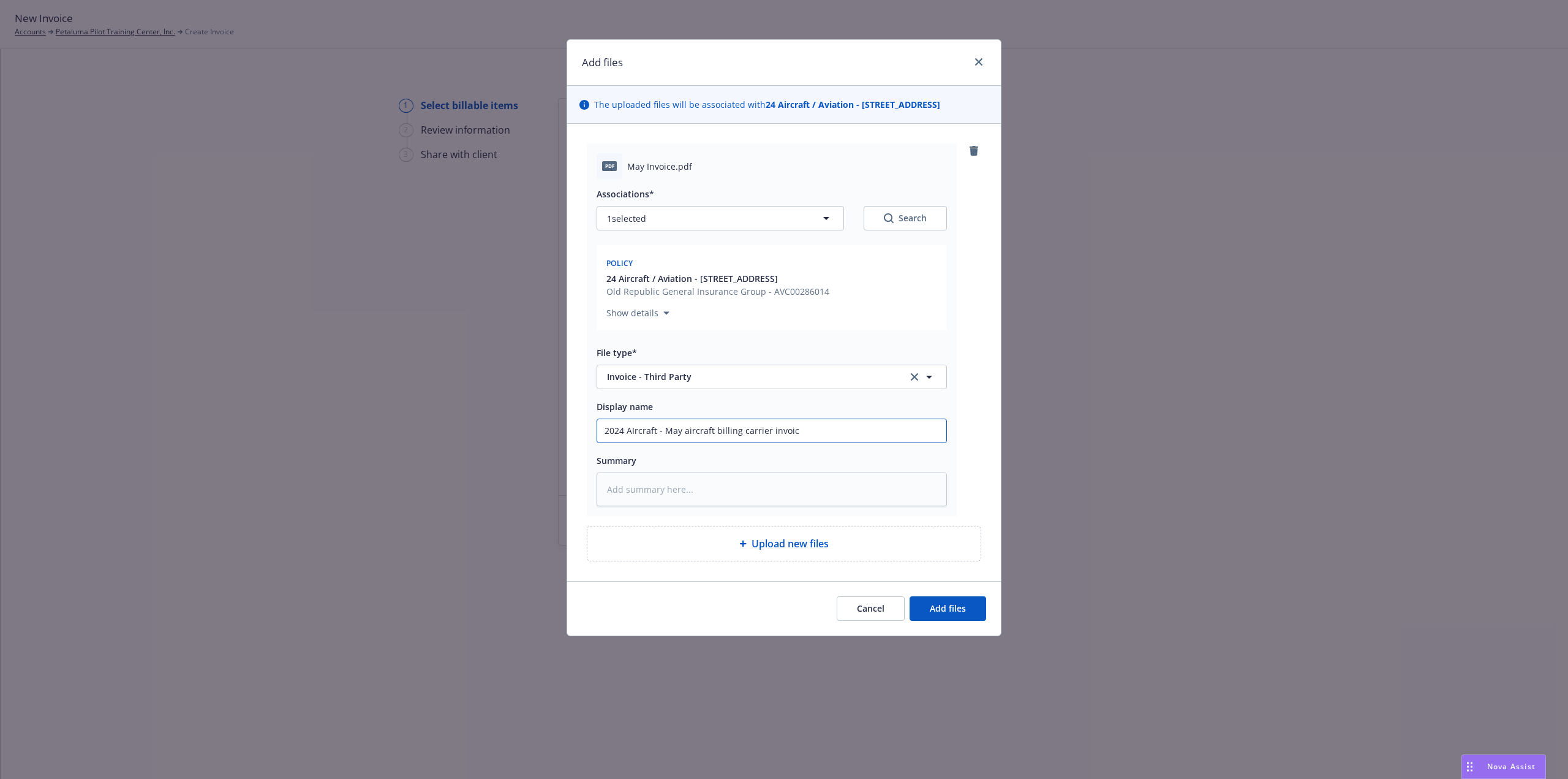
type textarea "x"
type input "2024 AIrcraft - May aircraft billing carrier invoice"
type textarea "x"
type input "2024 AIrcraft - May aircraft billing carrier invoice"
type textarea "x"
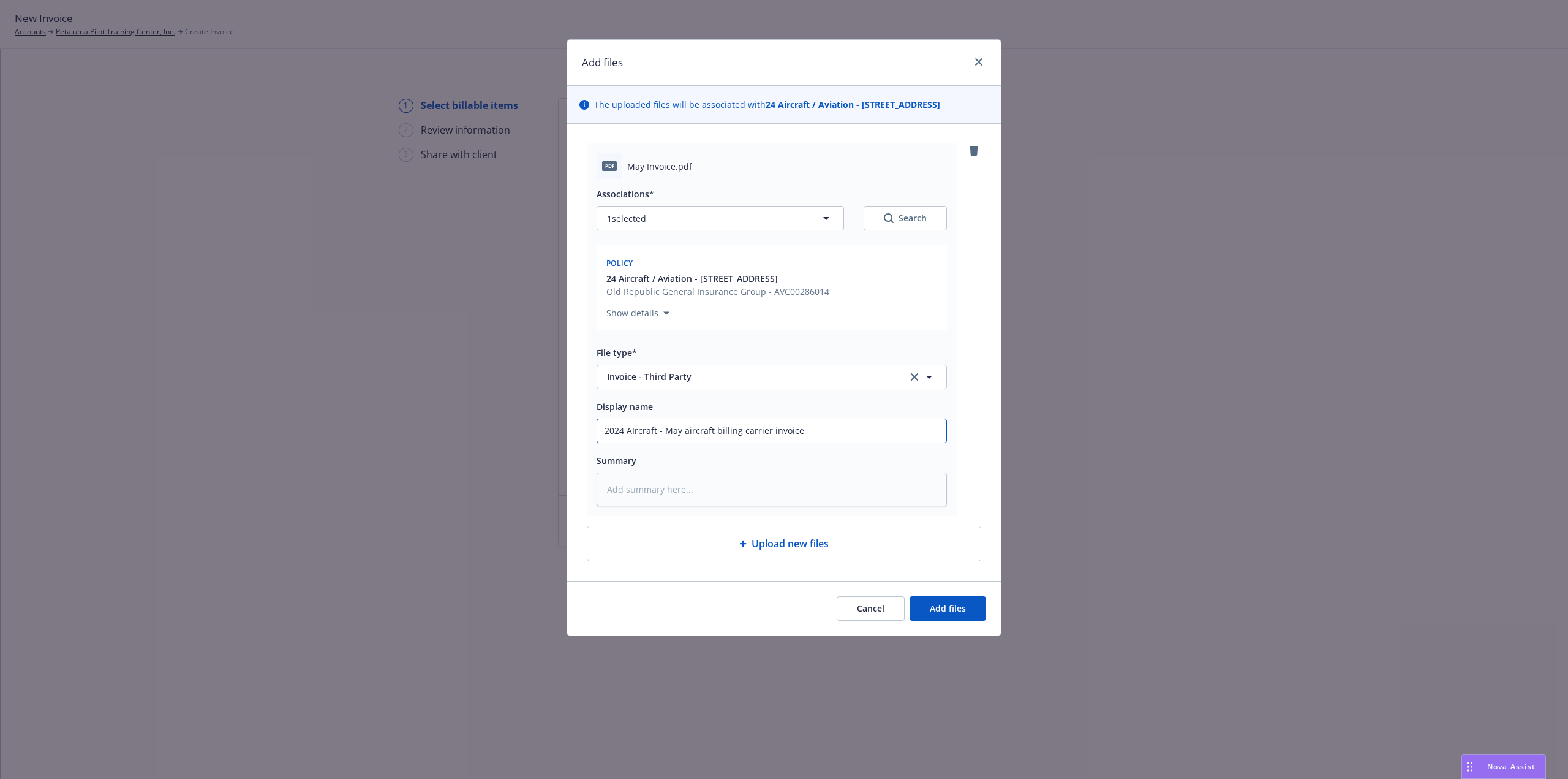
type input "2024 AIrcraft - May aircraft billing carrier invoice $"
type textarea "x"
type input "2024 AIrcraft - May aircraft billing carrier invoice $2"
type textarea "x"
type input "2024 AIrcraft - May aircraft billing carrier invoice $"
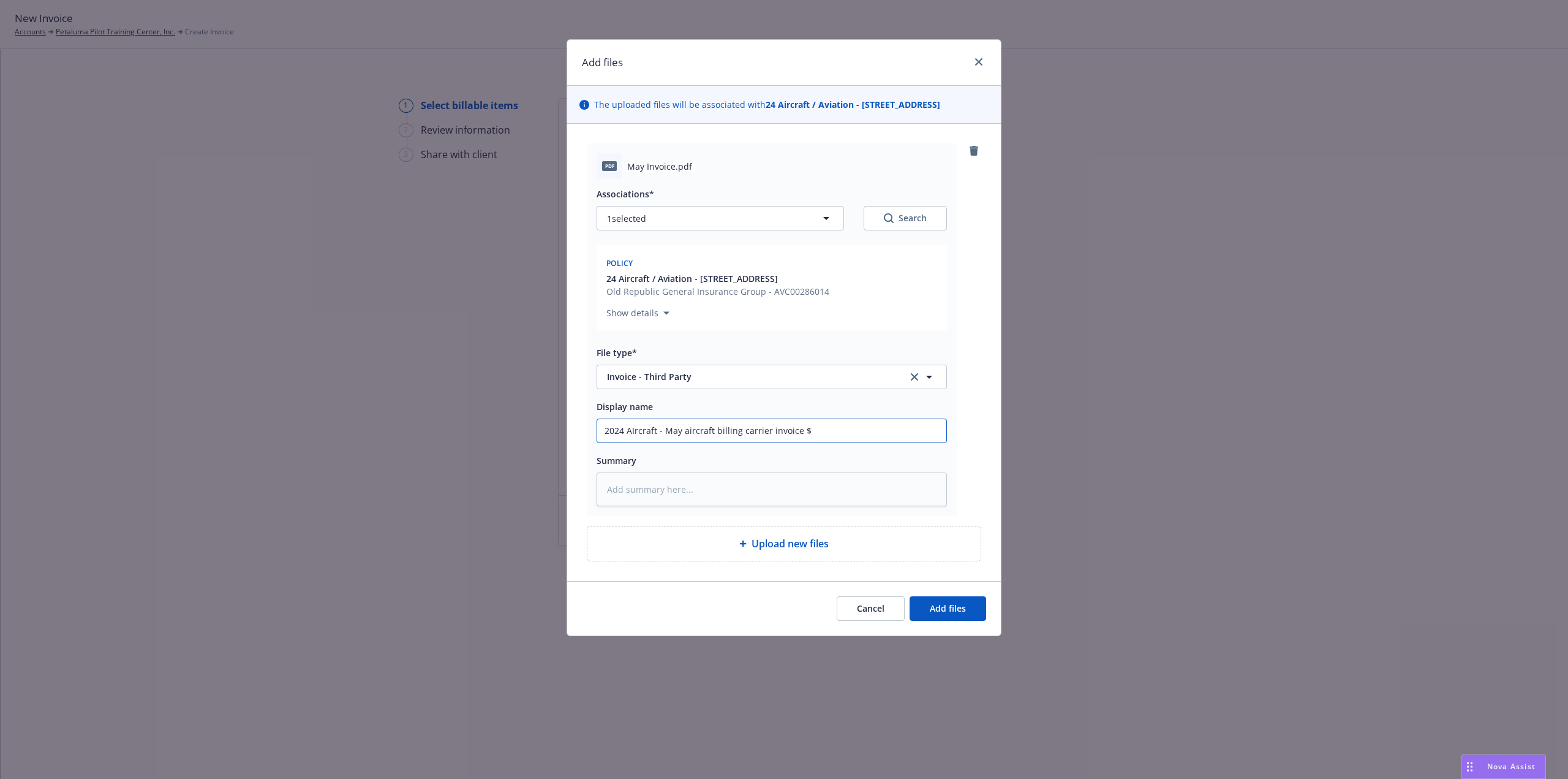
click at [808, 428] on input "2024 AIrcraft - May aircraft billing carrier invoice $" at bounding box center [771, 431] width 349 height 23
type textarea "x"
type input "2024 AIrcraft - May aircraft billing carrier invoice $3"
type textarea "x"
type input "2024 AIrcraft - May aircraft billing carrier invoice $3,"
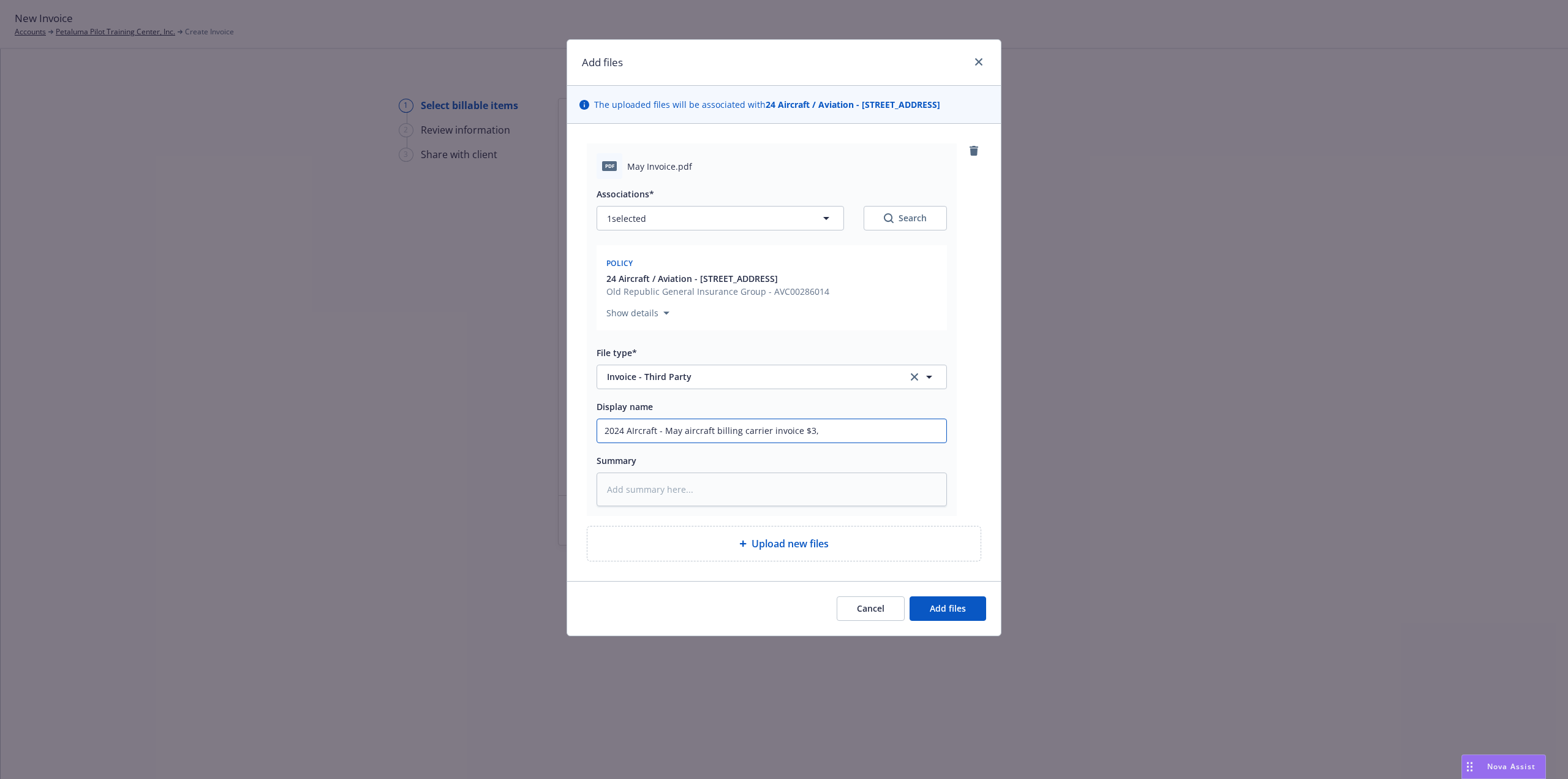
type textarea "x"
type input "2024 AIrcraft - May aircraft billing carrier invoice $3,1"
type textarea "x"
type input "2024 AIrcraft - May aircraft billing carrier invoice $3,14"
type textarea "x"
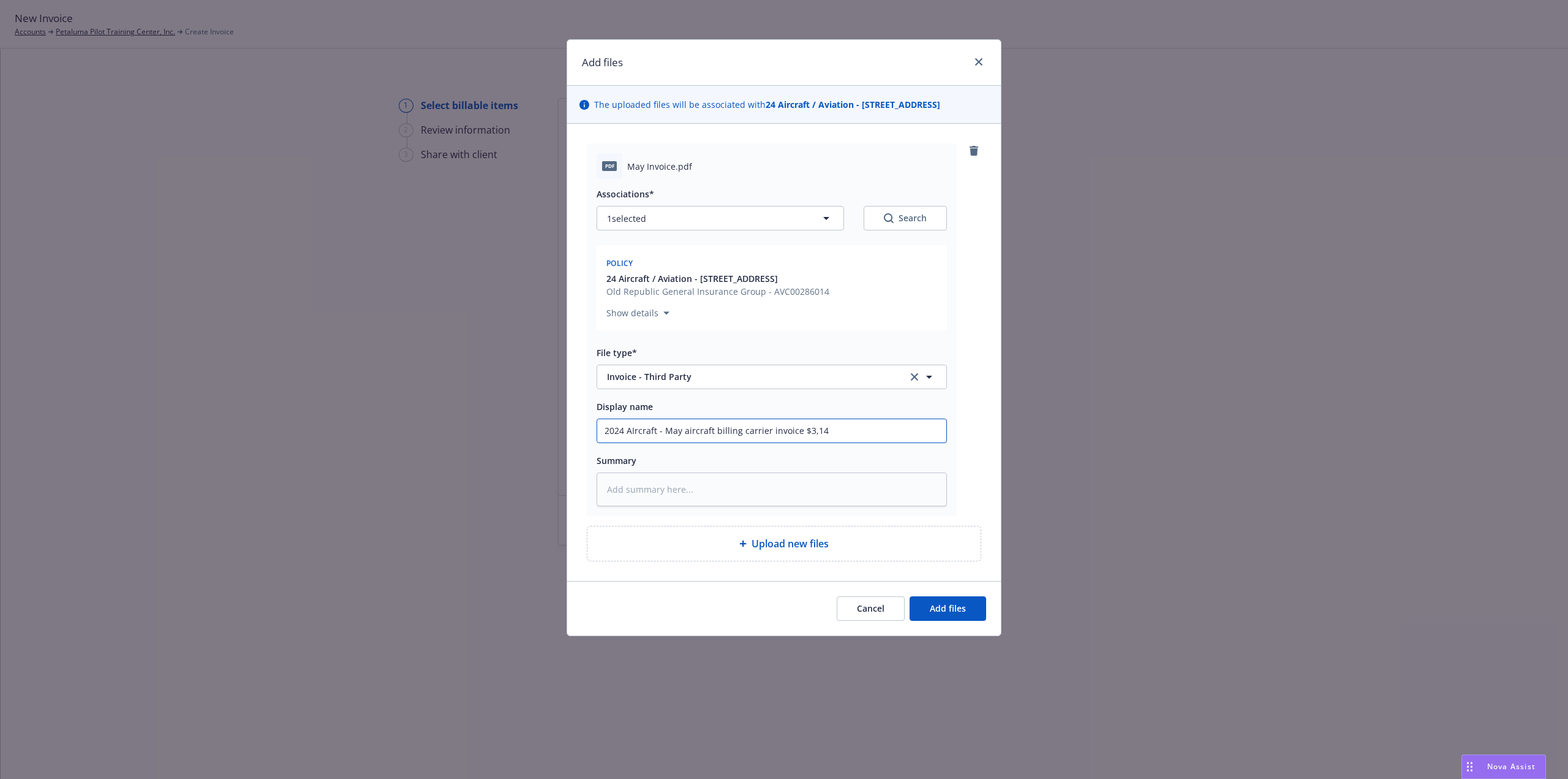
type input "2024 AIrcraft - May aircraft billing carrier invoice $3,143"
click at [633, 429] on input "2024 AIrcraft - May aircraft billing carrier invoice $3,143" at bounding box center [771, 431] width 349 height 23
type textarea "x"
type input "2024 Arcraft - May aircraft billing carrier invoice $3,143"
type textarea "x"
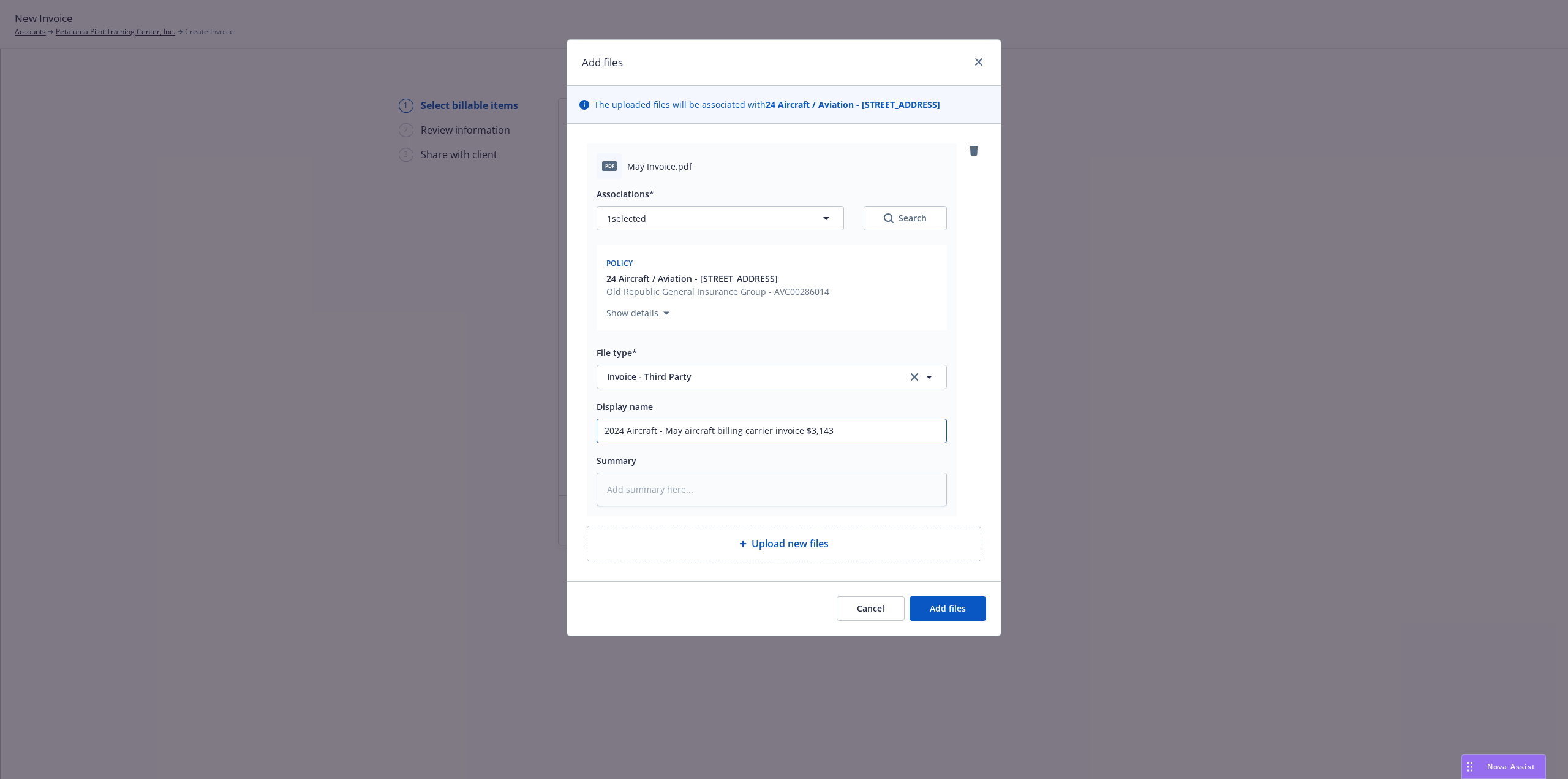
type input "2024 Aircraft - May aircraft billing carrier invoice $3,143"
click at [658, 492] on textarea at bounding box center [772, 490] width 350 height 34
type textarea "x"
type textarea "2"
type textarea "x"
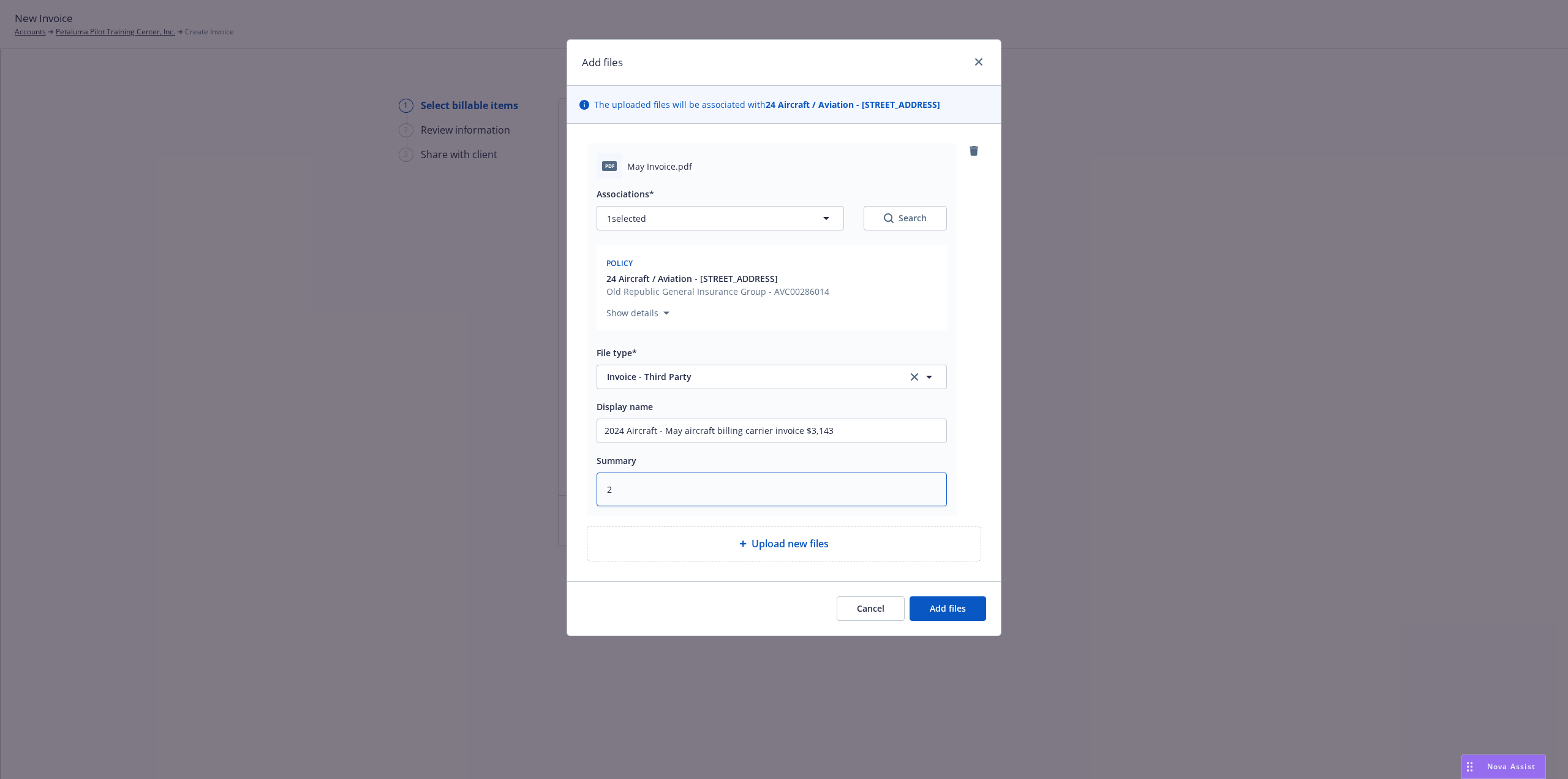
type textarea "24"
type textarea "x"
type textarea "24"
type textarea "x"
type textarea "24 A"
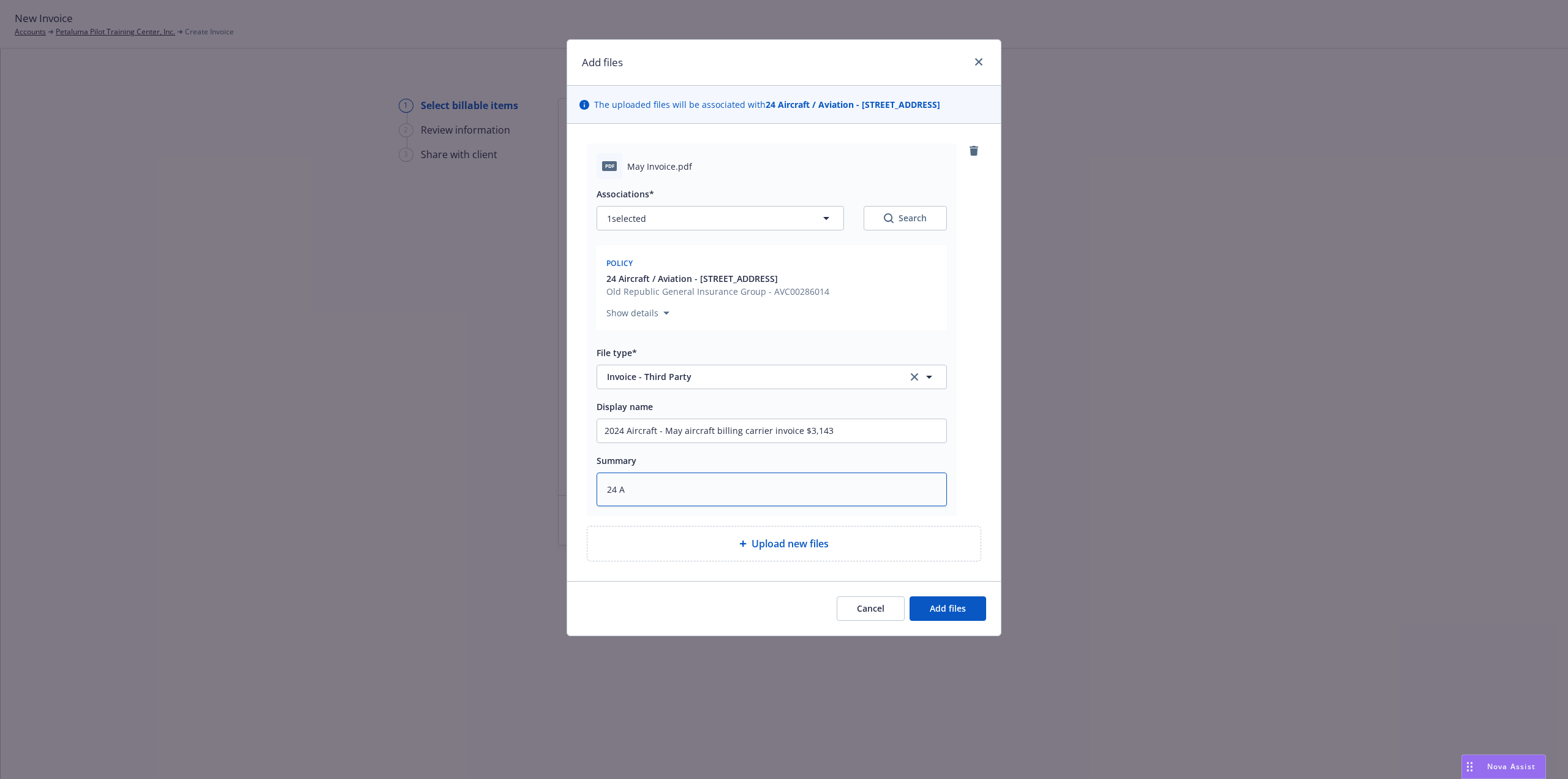
type textarea "x"
type textarea "24 AC"
type textarea "x"
type textarea "24 AC"
type textarea "x"
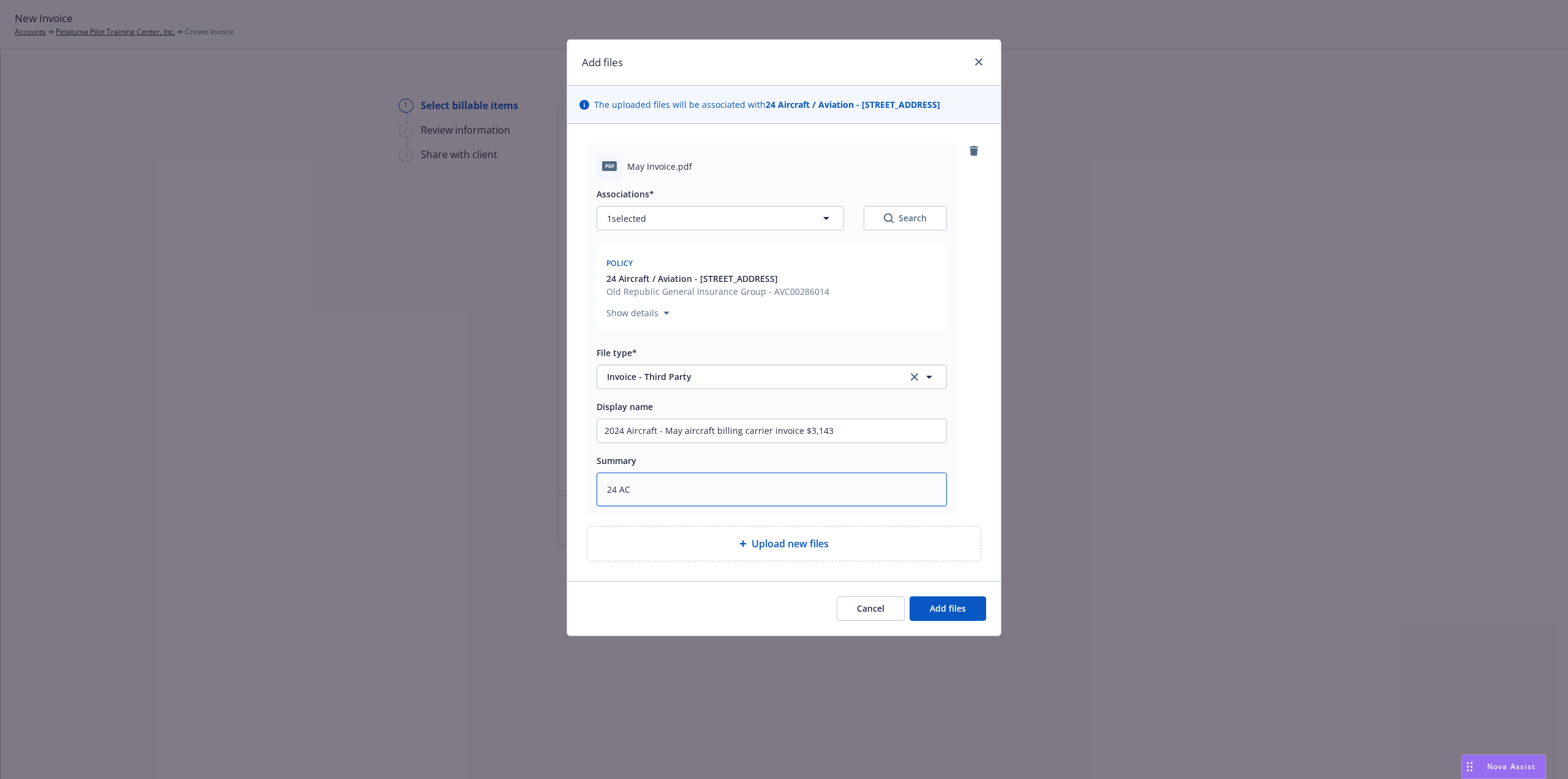
type textarea "24 AC O"
type textarea "x"
type textarea "24 AC OR"
type textarea "x"
type textarea "24 AC ORA"
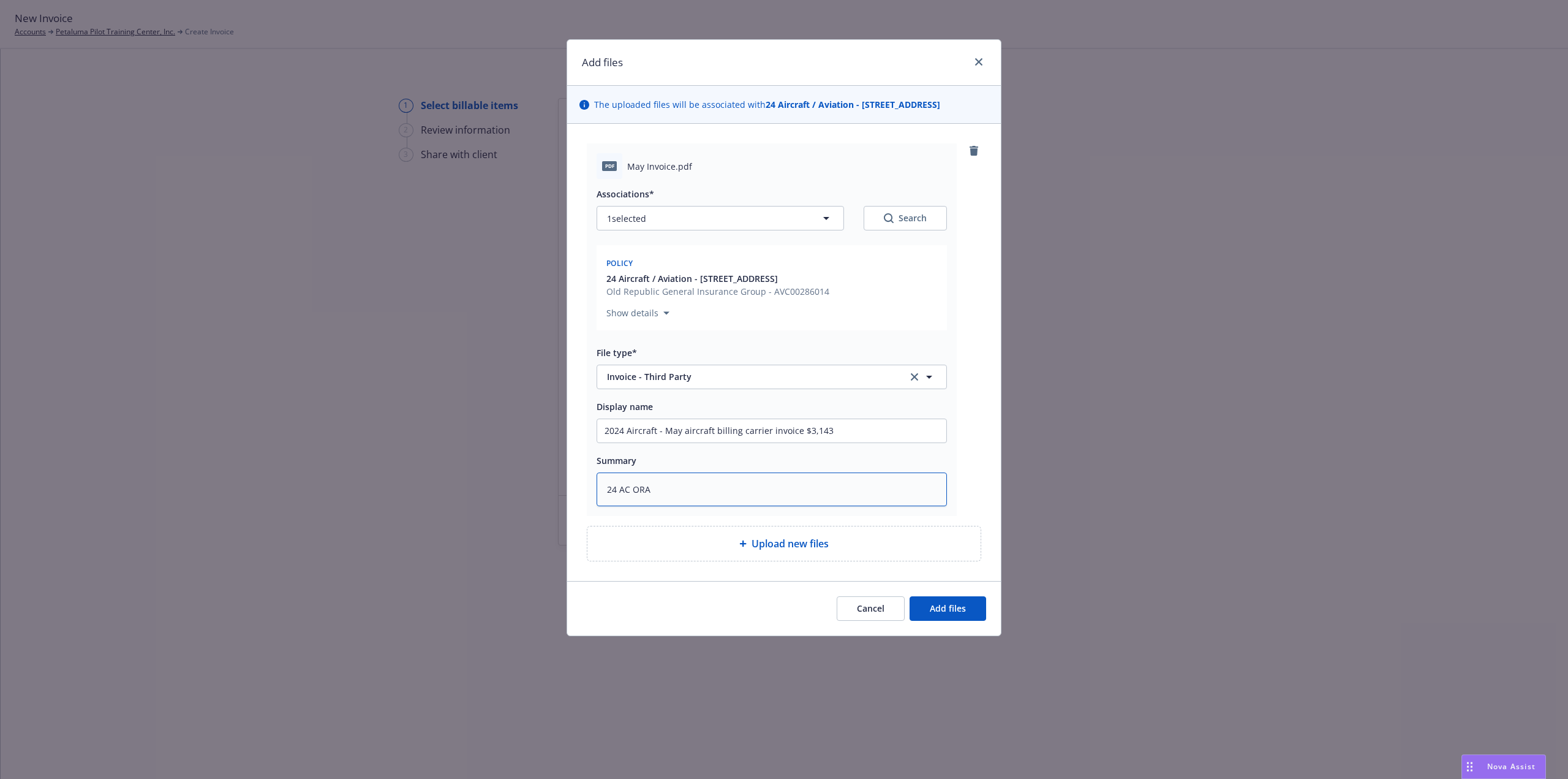
type textarea "x"
type textarea "24 AC ORA"
drag, startPoint x: 664, startPoint y: 429, endPoint x: 850, endPoint y: 415, distance: 186.5
click at [850, 415] on div "Display name 2024 Aircraft - May aircraft billing carrier invoice $3,143" at bounding box center [772, 421] width 350 height 44
click at [721, 493] on textarea "24 AC ORA" at bounding box center [772, 490] width 350 height 34
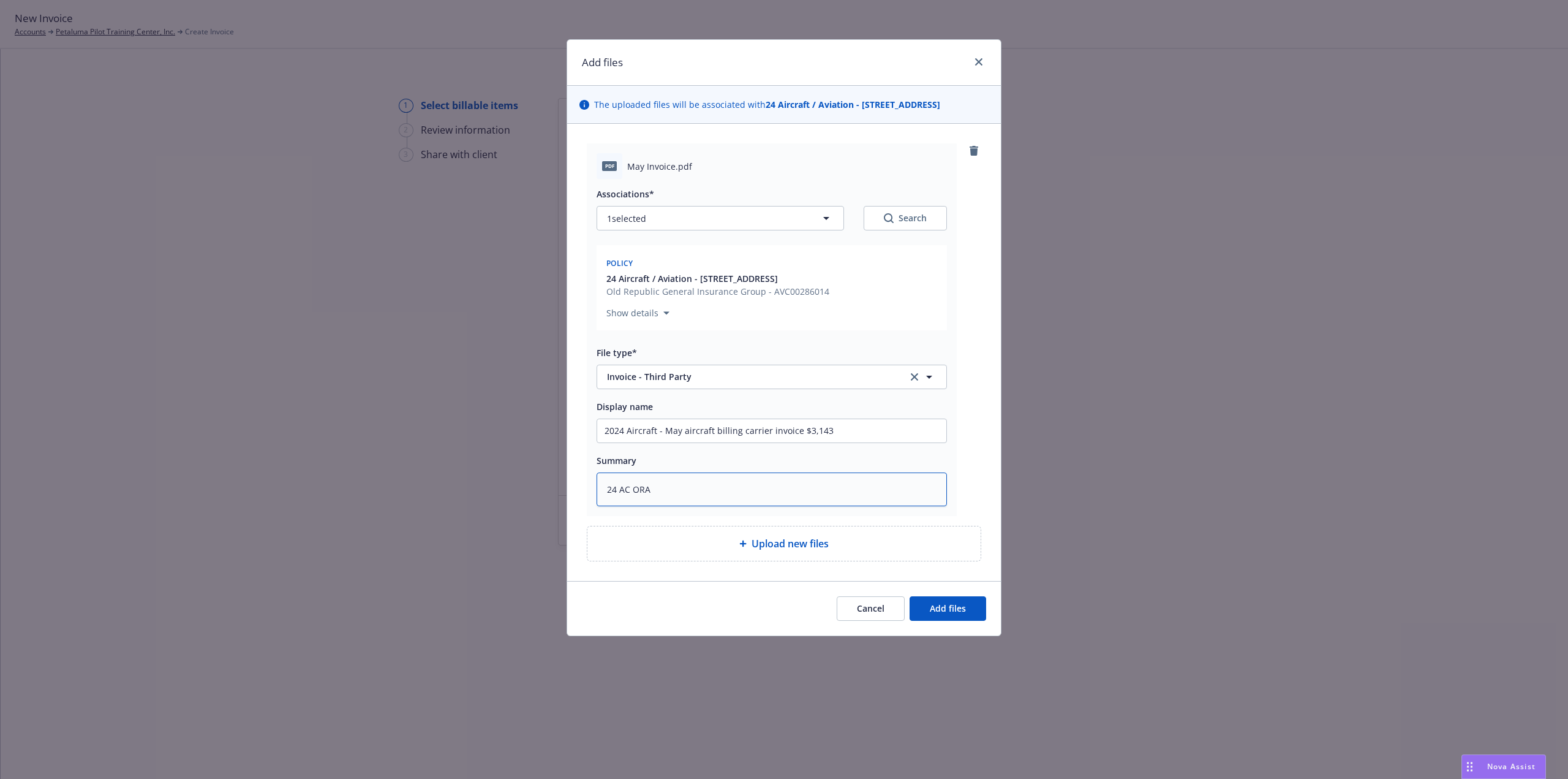
paste textarea "May aircraft billing carrier invoice $3,143"
type textarea "x"
type textarea "24 AC ORA May aircraft billing carrier invoice $3,143"
click at [936, 612] on span "Add files" at bounding box center [947, 608] width 36 height 12
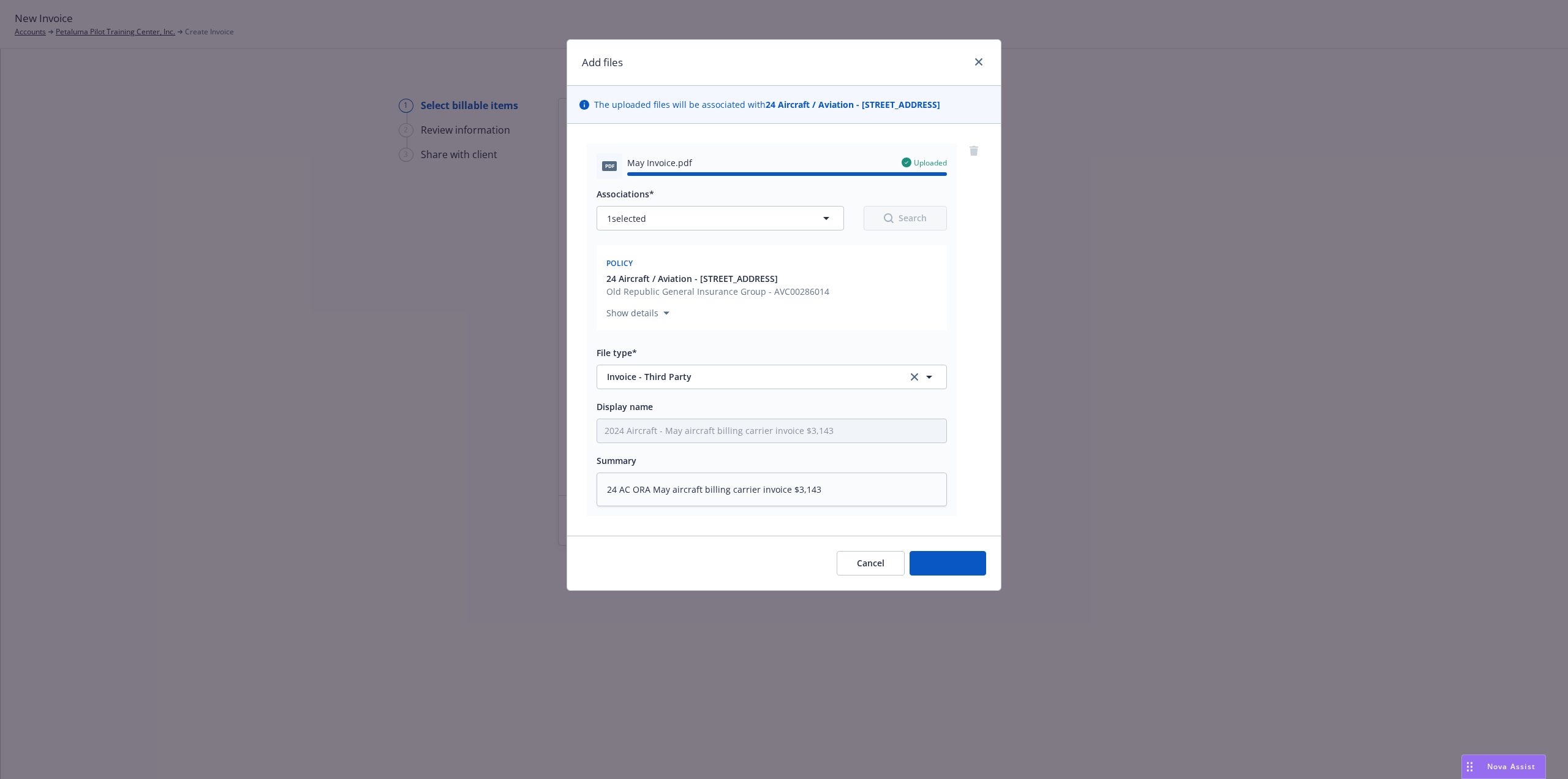
type textarea "x"
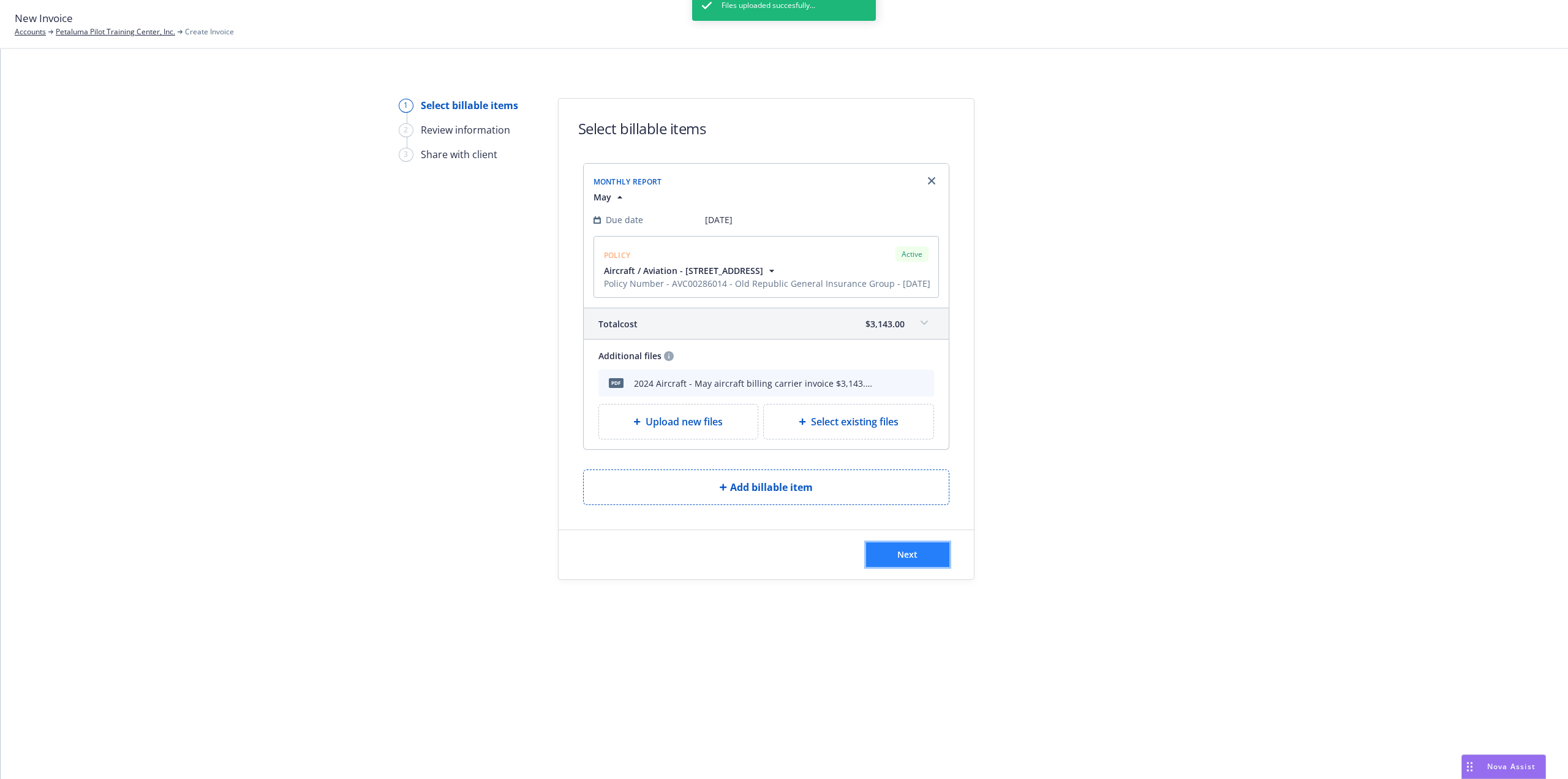
click at [927, 567] on button "Next" at bounding box center [907, 554] width 84 height 25
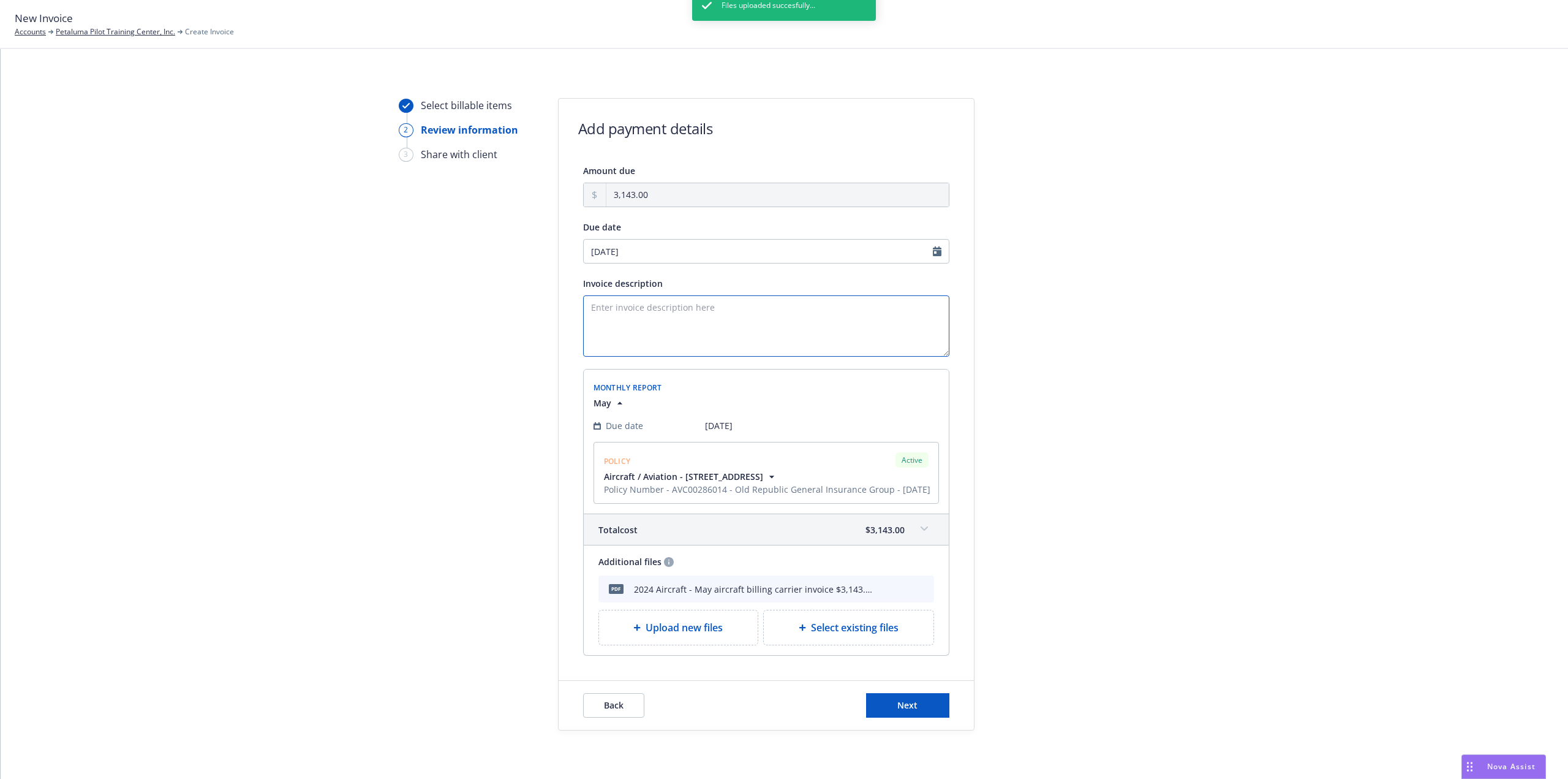
click at [676, 322] on textarea "Invoice description" at bounding box center [766, 325] width 367 height 61
type textarea "May aircraft billing"
click at [923, 717] on button "Next" at bounding box center [907, 705] width 84 height 25
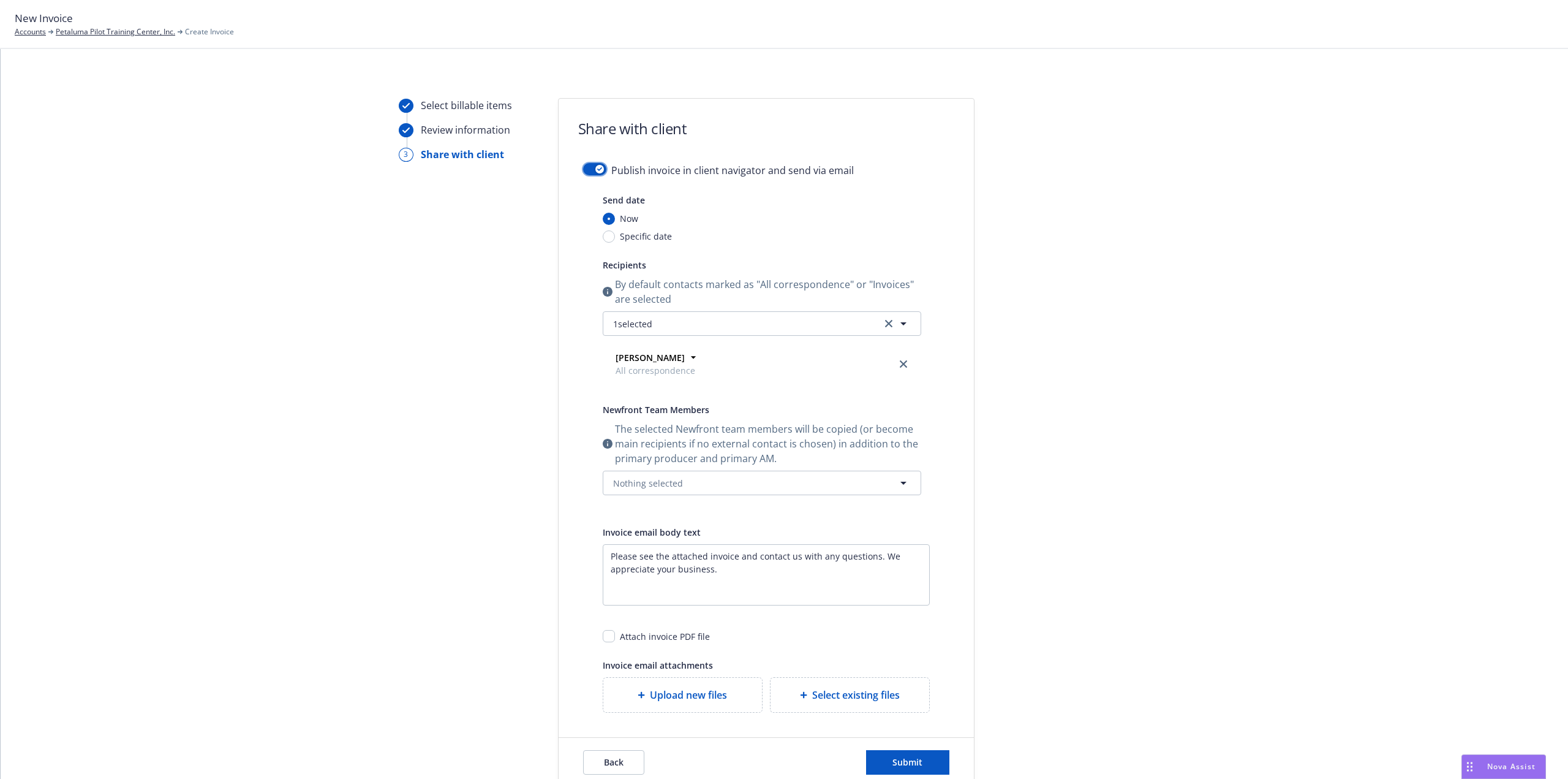
click at [583, 171] on button "button" at bounding box center [594, 169] width 23 height 12
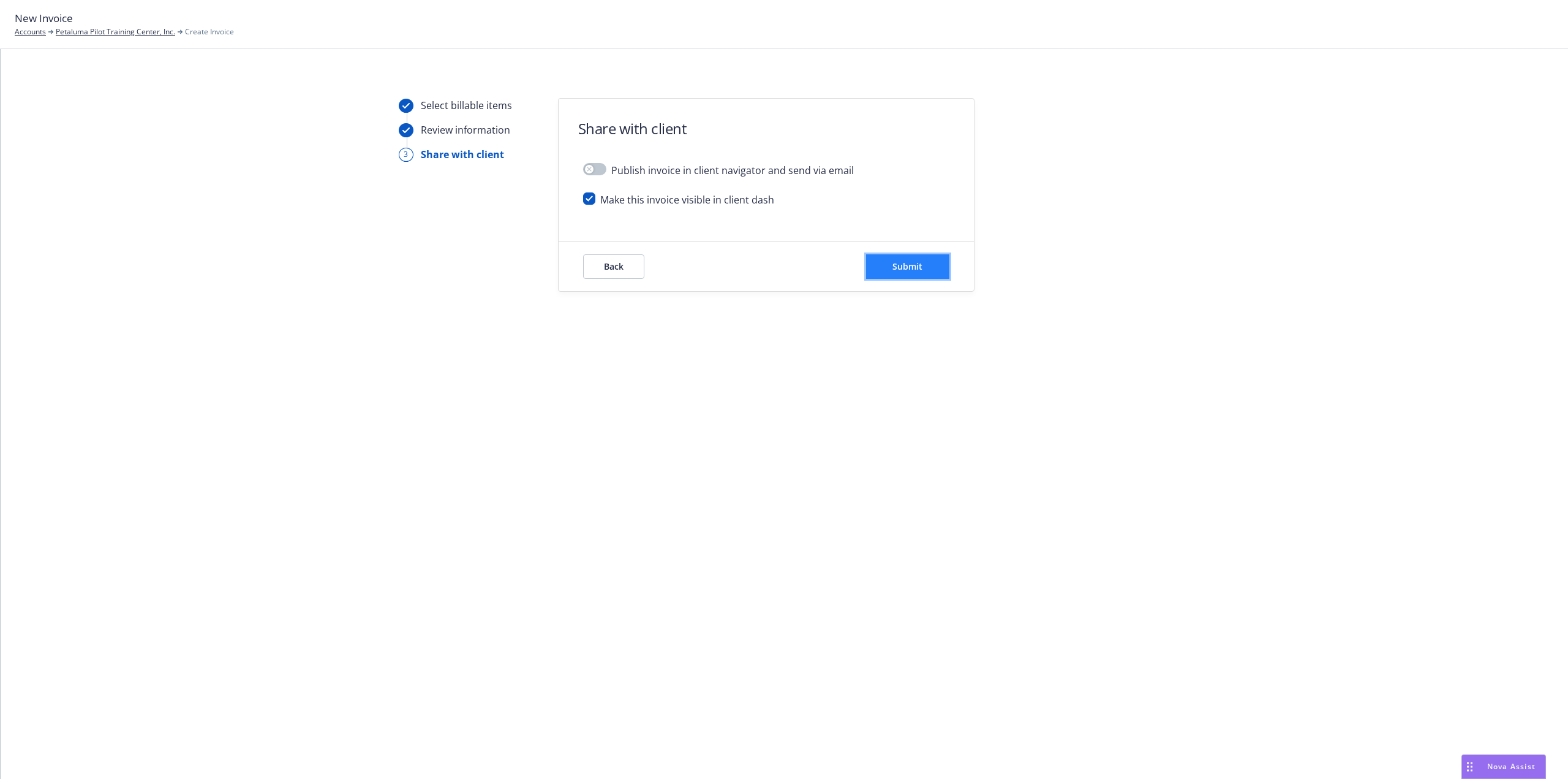
click at [923, 260] on button "Submit" at bounding box center [907, 266] width 84 height 25
